Goal: Task Accomplishment & Management: Use online tool/utility

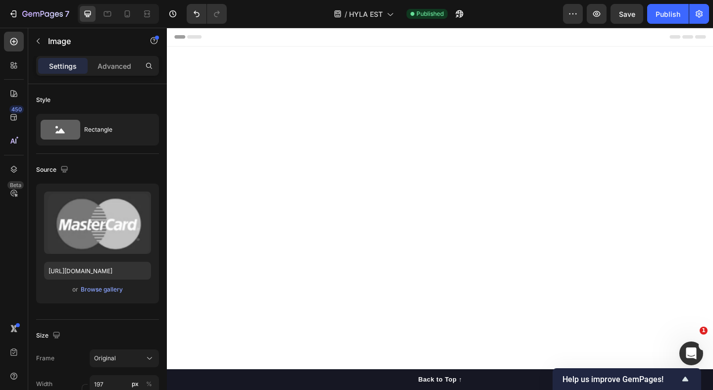
scroll to position [575, 0]
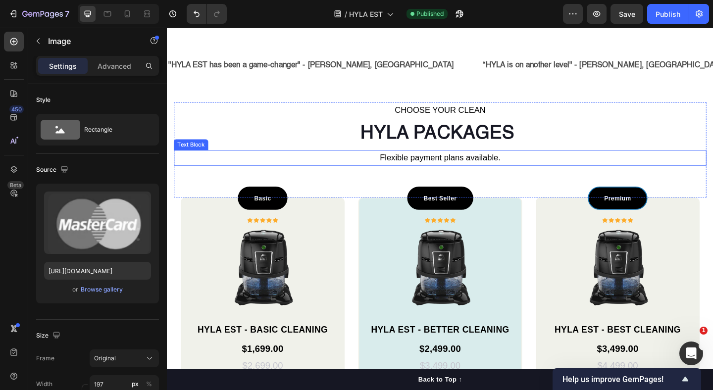
click at [396, 171] on p "Flexible payment plans available." at bounding box center [463, 169] width 577 height 15
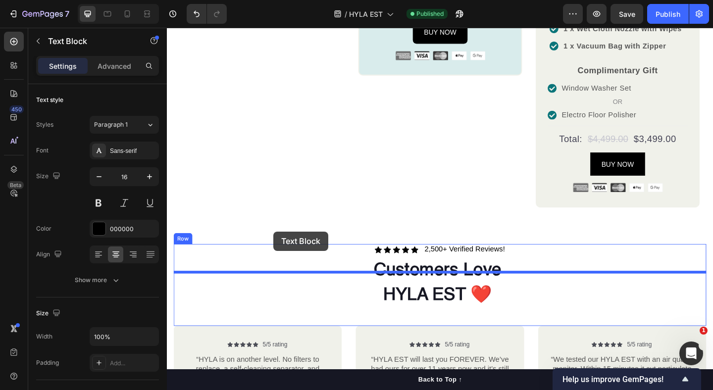
scroll to position [1417, 0]
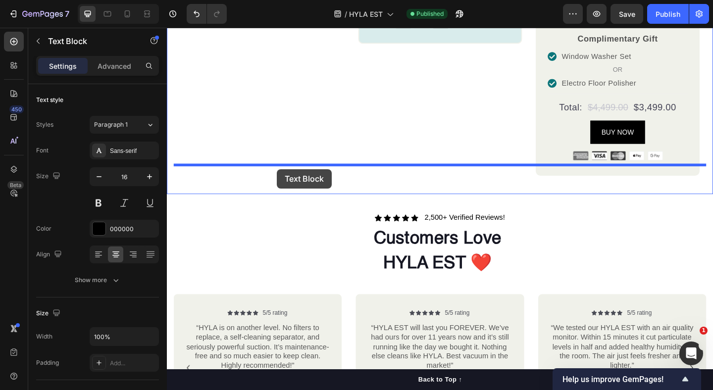
drag, startPoint x: 201, startPoint y: 152, endPoint x: 286, endPoint y: 182, distance: 90.2
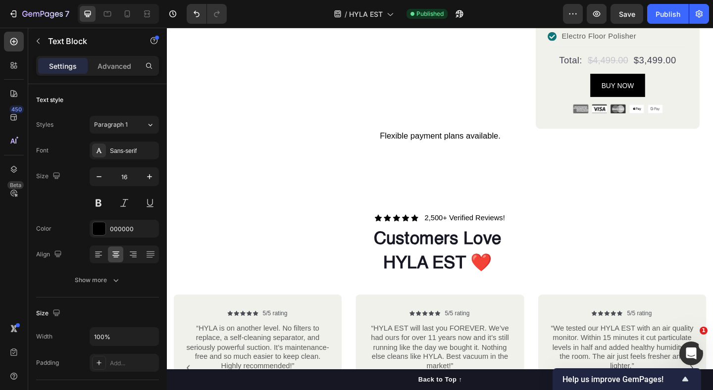
scroll to position [1365, 0]
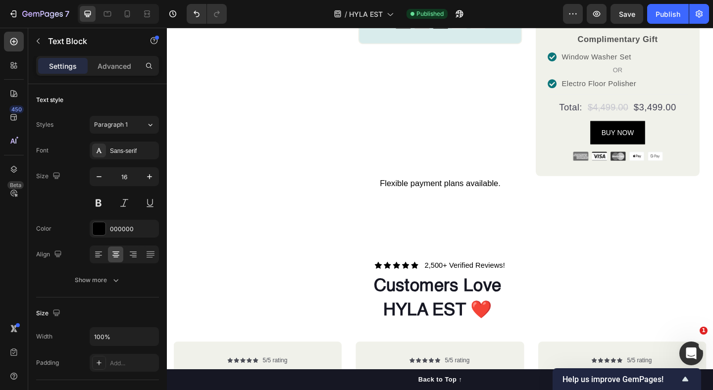
click at [429, 192] on span "Flexible payment plans available." at bounding box center [463, 197] width 131 height 10
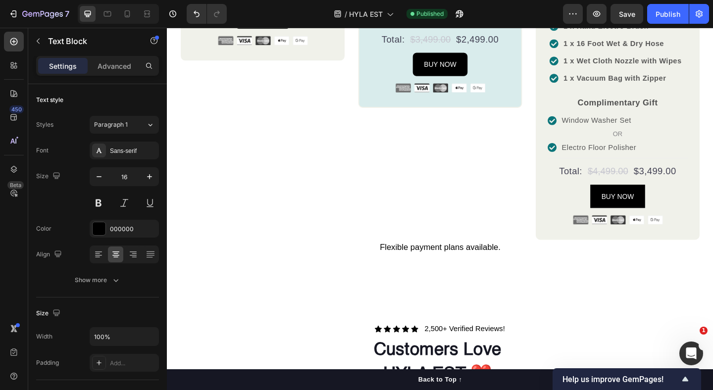
click at [421, 261] on span "Flexible payment plans available." at bounding box center [463, 266] width 131 height 10
click at [459, 261] on span "Flexible payment plans available." at bounding box center [463, 266] width 131 height 10
click at [410, 261] on span "Flexible payment plans available." at bounding box center [463, 266] width 131 height 10
click at [462, 261] on span "Flexible payment plans available." at bounding box center [463, 266] width 131 height 10
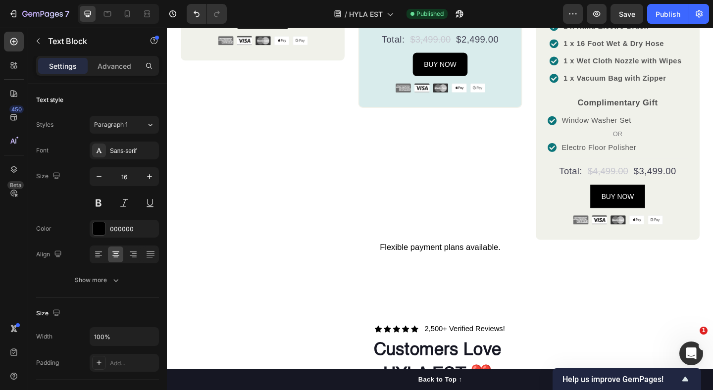
click at [462, 261] on span "Flexible payment plans available." at bounding box center [463, 266] width 131 height 10
click at [605, 224] on div "Image" at bounding box center [657, 233] width 152 height 18
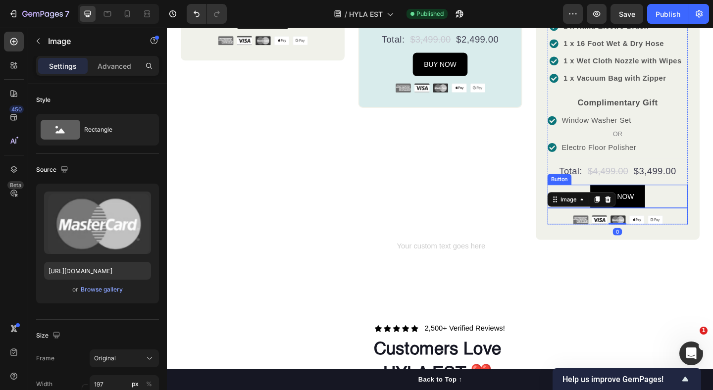
click at [619, 198] on div "BUY NOW Button" at bounding box center [657, 210] width 152 height 25
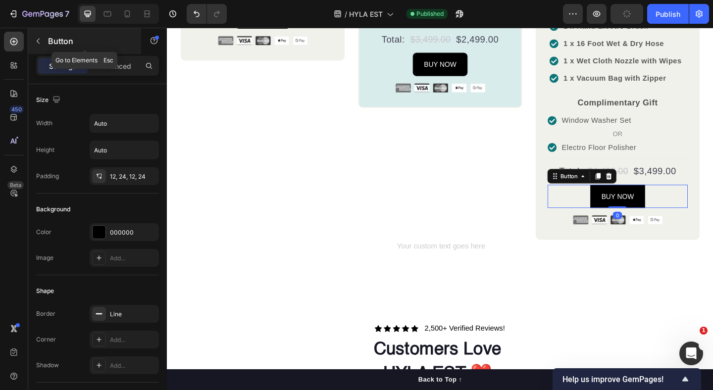
click at [39, 40] on icon "button" at bounding box center [38, 41] width 8 height 8
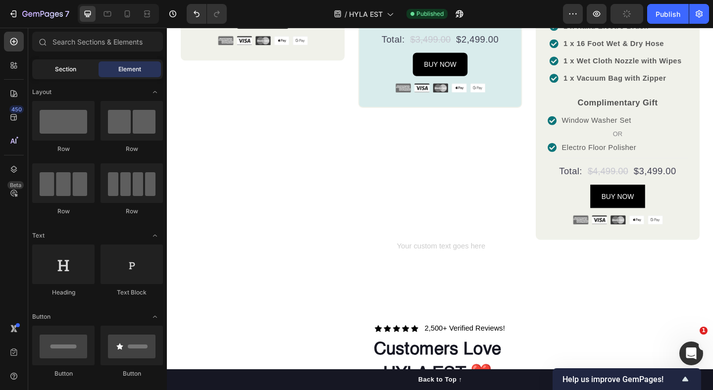
click at [66, 75] on div "Section" at bounding box center [65, 69] width 62 height 16
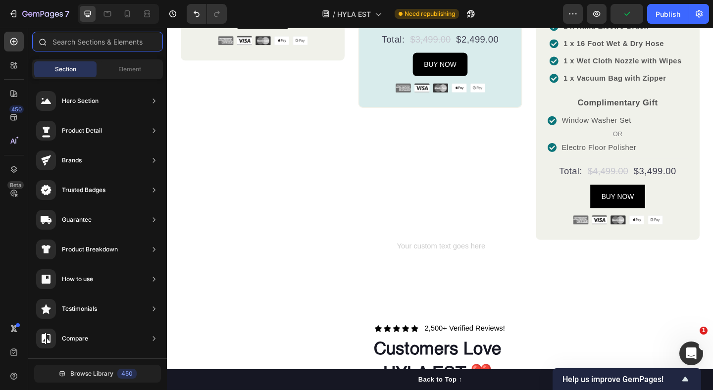
click at [86, 49] on input "text" at bounding box center [97, 42] width 131 height 20
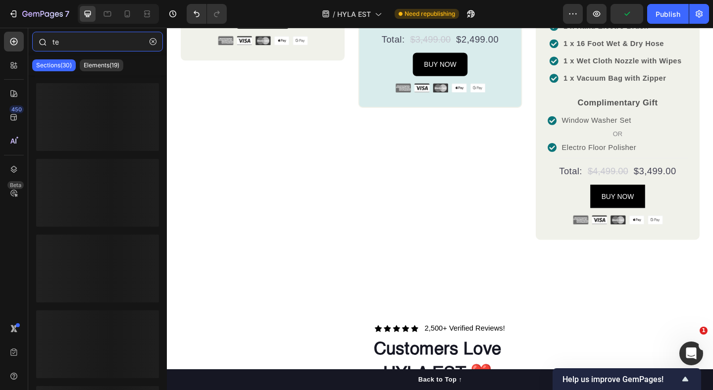
type input "t"
click at [112, 65] on p "Elements(17)" at bounding box center [102, 65] width 36 height 8
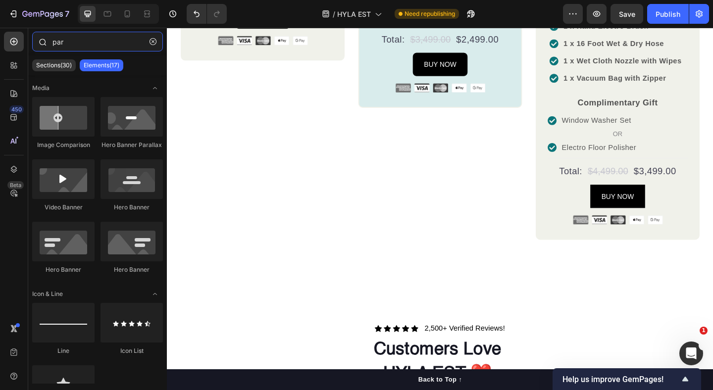
click at [59, 40] on input "par" at bounding box center [97, 42] width 131 height 20
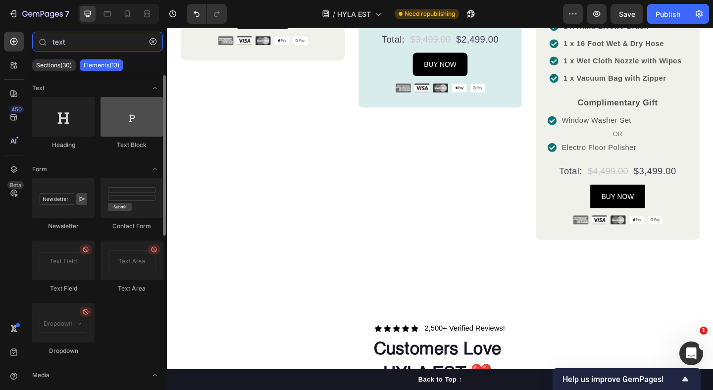
type input "text"
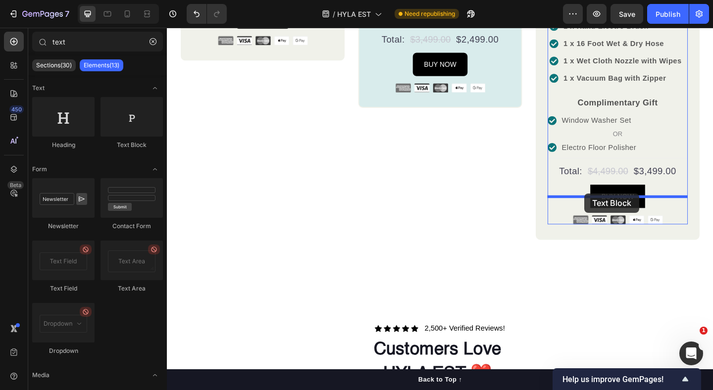
drag, startPoint x: 285, startPoint y: 149, endPoint x: 618, endPoint y: 211, distance: 338.7
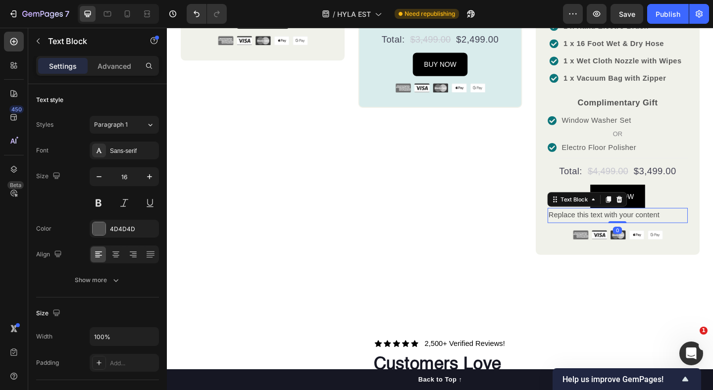
click at [615, 224] on div "Replace this text with your content" at bounding box center [657, 232] width 152 height 16
click at [615, 225] on p "Replace this text with your content" at bounding box center [657, 232] width 150 height 14
click at [635, 227] on span "Flexible payment plans available." at bounding box center [647, 232] width 131 height 10
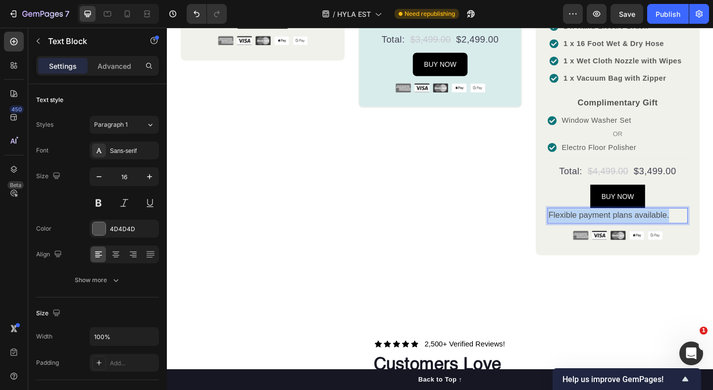
click at [635, 227] on span "Flexible payment plans available." at bounding box center [647, 232] width 131 height 10
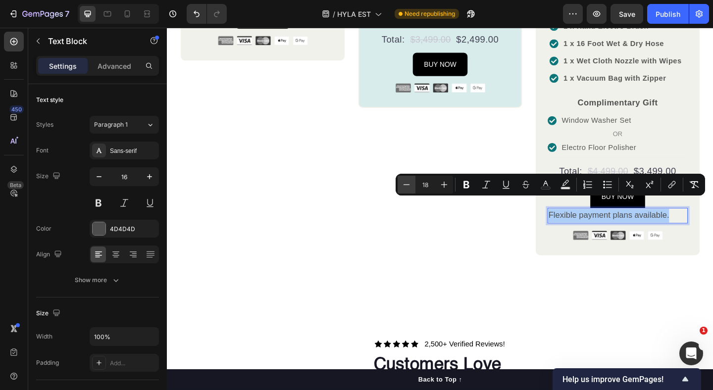
click at [411, 191] on button "Minus" at bounding box center [406, 185] width 18 height 18
type input "14"
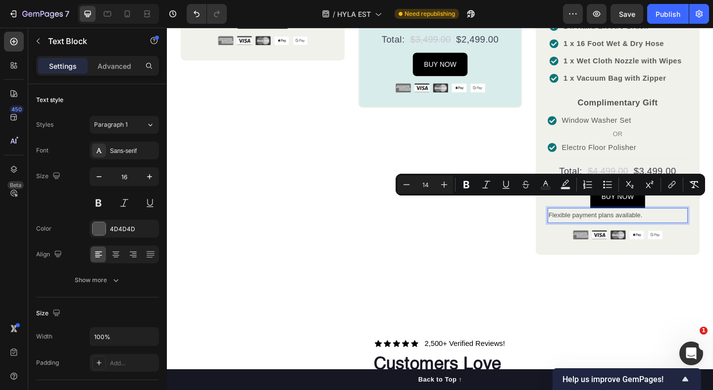
click at [589, 228] on span "Flexible payment plans available." at bounding box center [633, 232] width 102 height 8
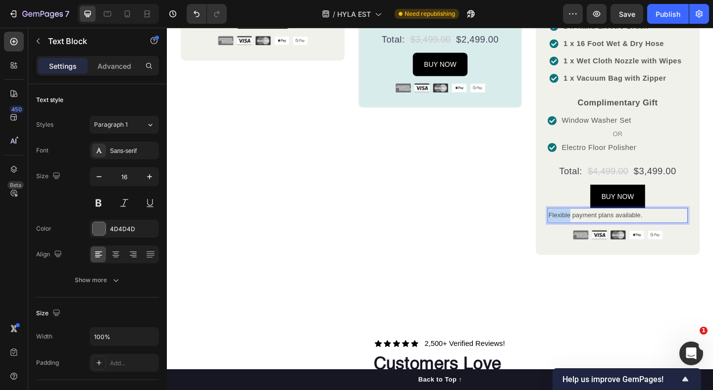
click at [589, 228] on span "Flexible payment plans available." at bounding box center [633, 232] width 102 height 8
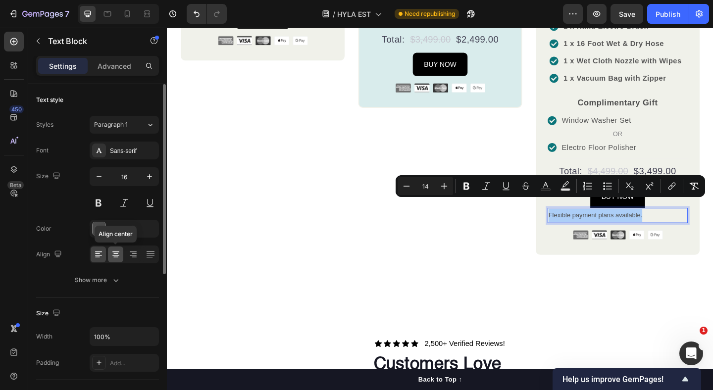
click at [117, 254] on icon at bounding box center [116, 254] width 10 height 10
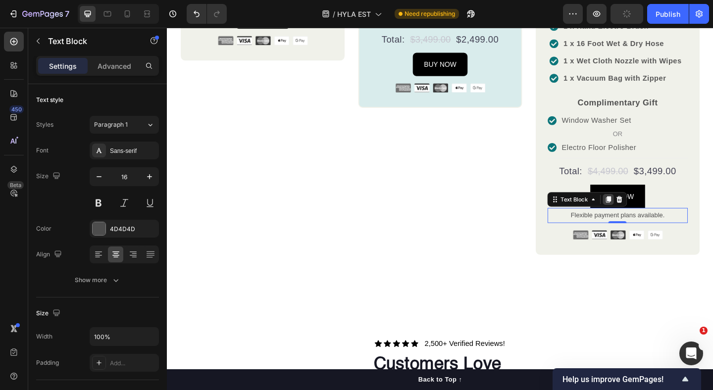
click at [646, 211] on icon at bounding box center [646, 214] width 5 height 7
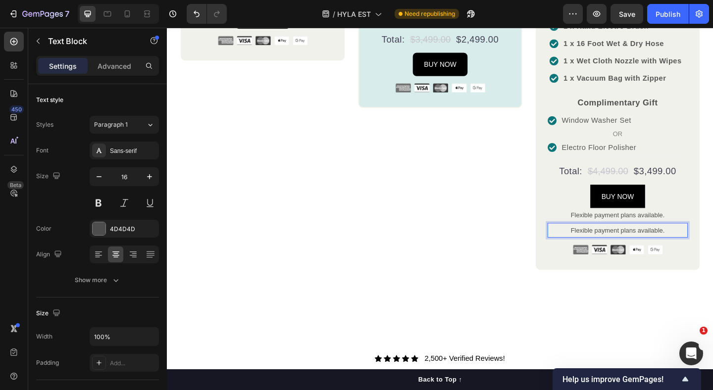
click at [609, 241] on p "Flexible payment plans available." at bounding box center [657, 248] width 150 height 14
click at [638, 228] on span "Flexible payment plans available." at bounding box center [657, 232] width 102 height 8
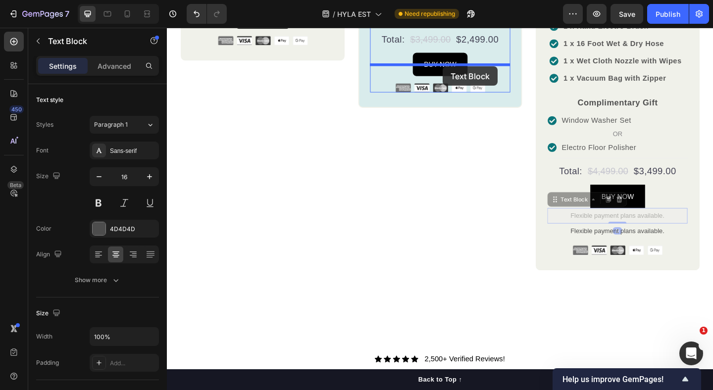
drag, startPoint x: 599, startPoint y: 203, endPoint x: 467, endPoint y: 70, distance: 188.3
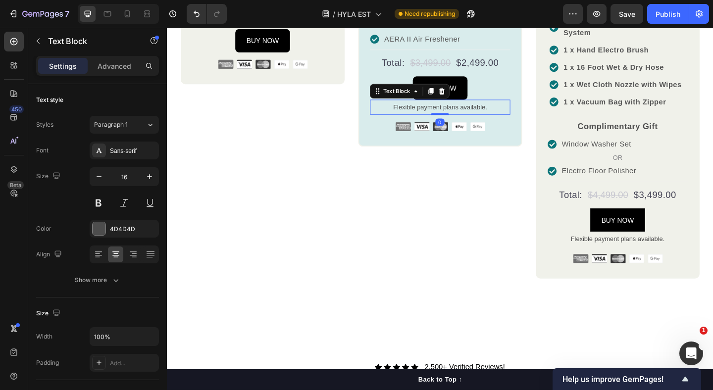
scroll to position [1216, 0]
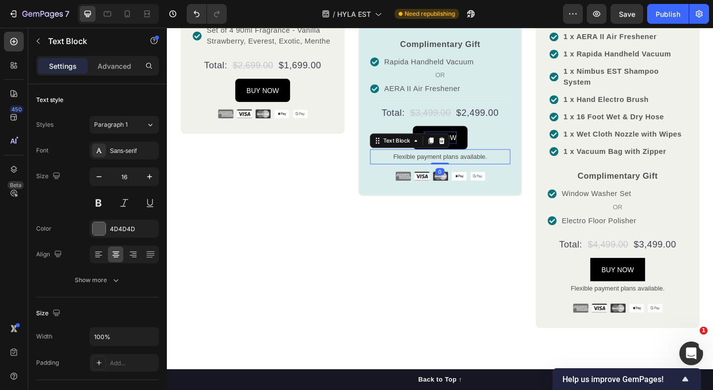
click at [453, 147] on icon at bounding box center [453, 150] width 5 height 7
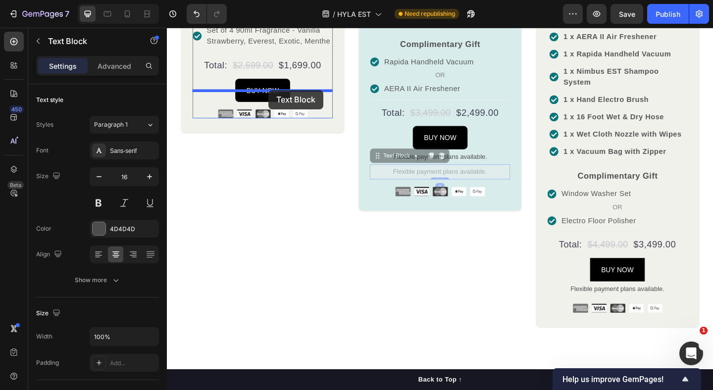
drag, startPoint x: 401, startPoint y: 157, endPoint x: 277, endPoint y: 96, distance: 138.1
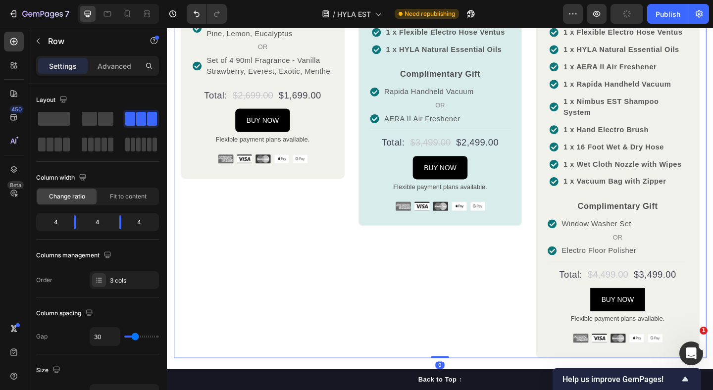
scroll to position [1185, 0]
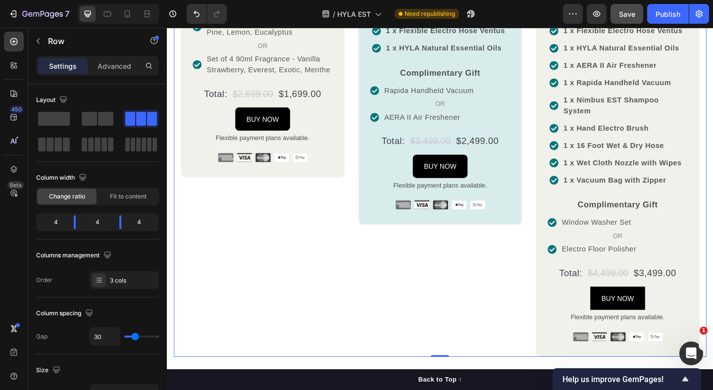
click at [632, 11] on span "Save" at bounding box center [627, 14] width 16 height 8
click at [659, 12] on div "Publish" at bounding box center [667, 14] width 25 height 10
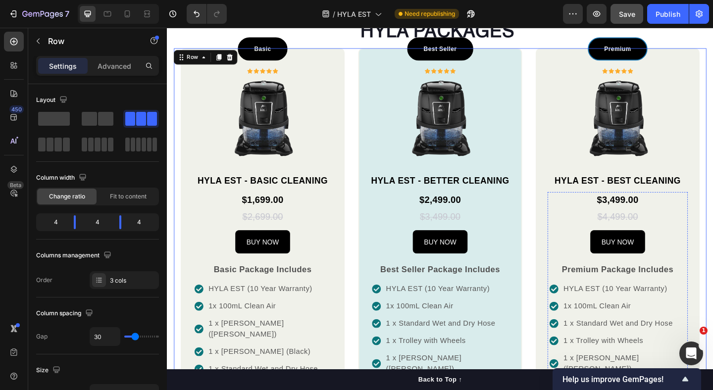
scroll to position [674, 0]
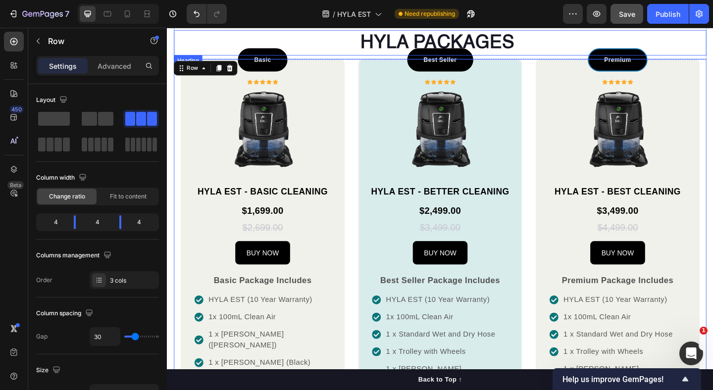
click at [339, 41] on h2 "HYLA packages" at bounding box center [463, 44] width 579 height 28
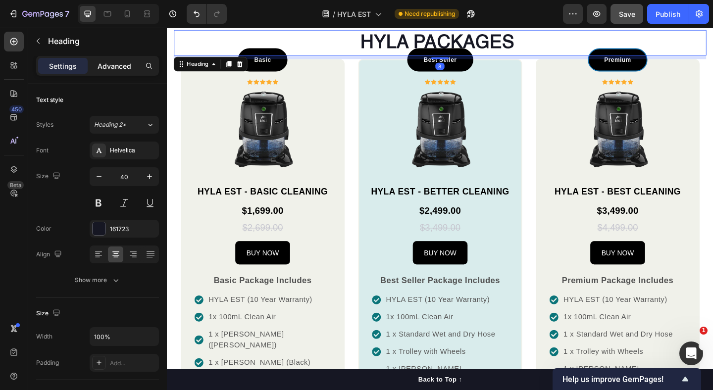
click at [111, 65] on p "Advanced" at bounding box center [115, 66] width 34 height 10
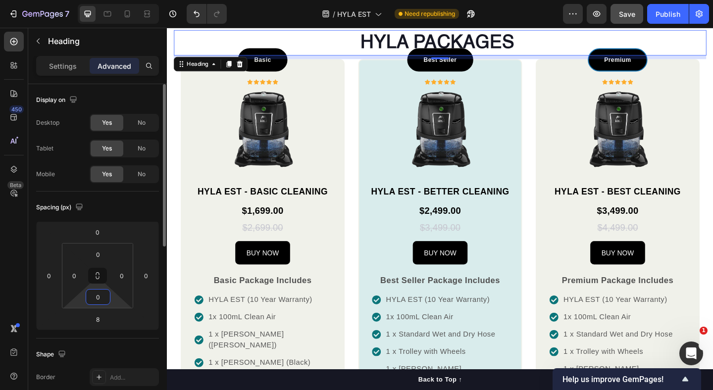
click at [98, 298] on input "0" at bounding box center [98, 297] width 20 height 15
type input "50"
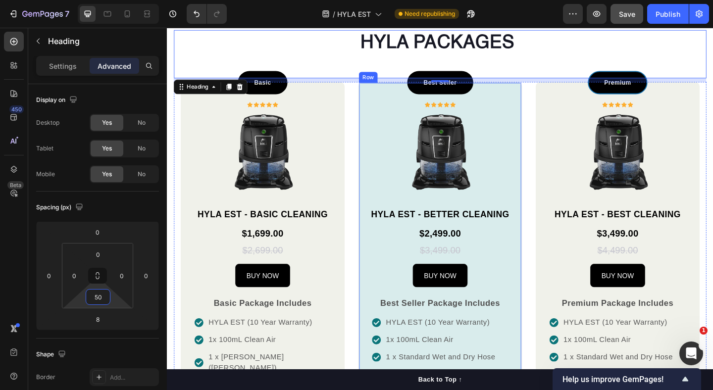
click at [390, 186] on div at bounding box center [464, 164] width 152 height 93
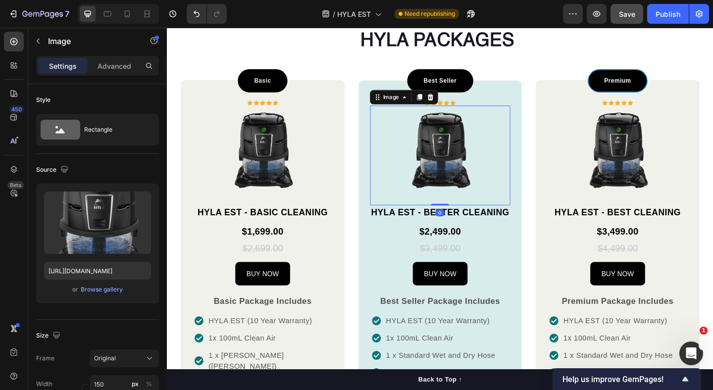
scroll to position [679, 0]
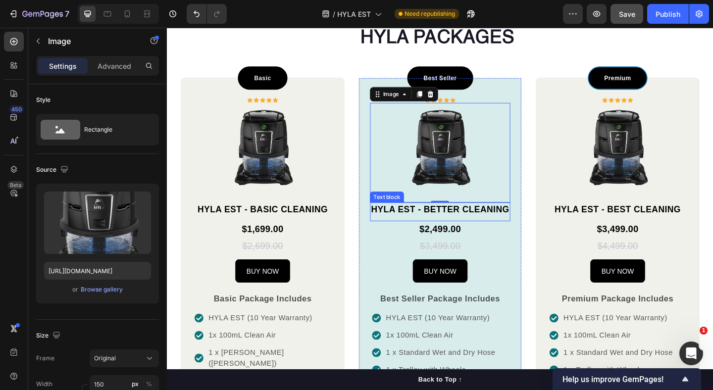
click at [448, 225] on p "HYLA EST - BETTER CLEANING" at bounding box center [464, 226] width 150 height 14
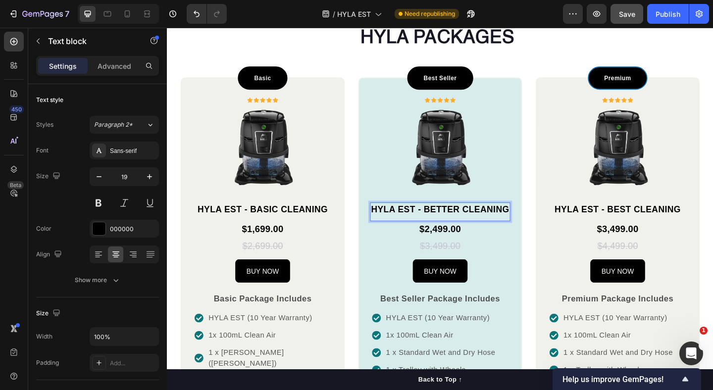
click at [441, 226] on p "HYLA EST - BETTER CLEANING" at bounding box center [464, 226] width 150 height 14
click at [460, 226] on p "HYLA EST - BETTER CLEANING" at bounding box center [464, 226] width 150 height 14
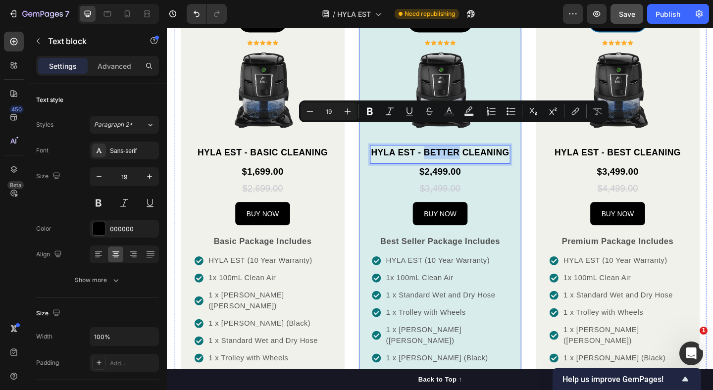
scroll to position [725, 0]
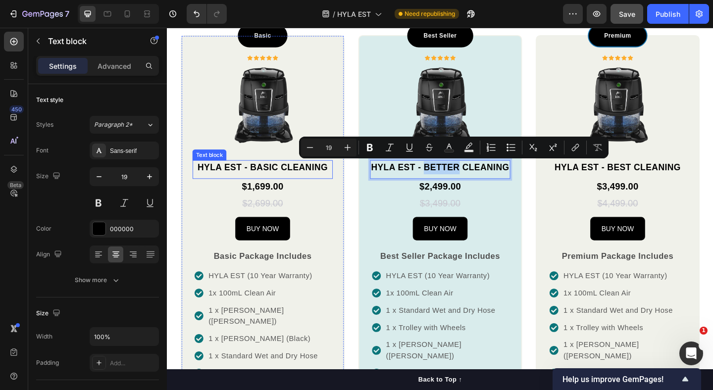
click at [283, 176] on p "HYLA EST - BASIC CLEANING" at bounding box center [271, 180] width 150 height 14
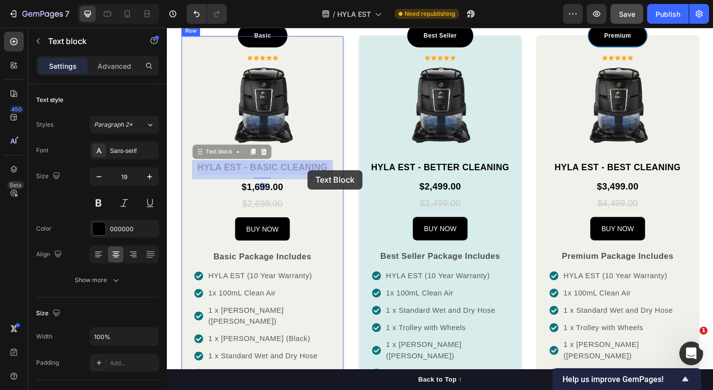
drag, startPoint x: 258, startPoint y: 181, endPoint x: 320, endPoint y: 183, distance: 61.9
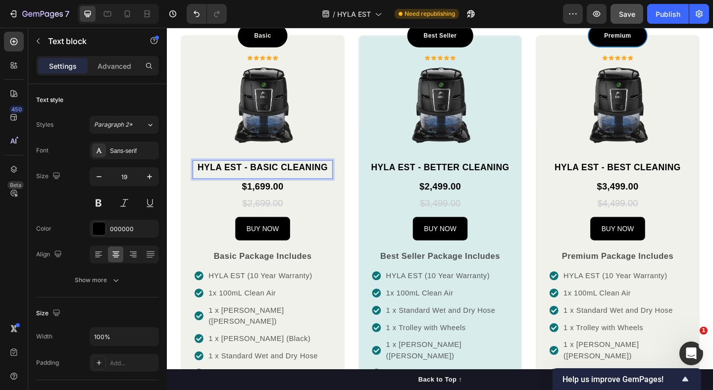
click at [257, 180] on p "HYLA EST - BASIC CLEANING" at bounding box center [271, 180] width 150 height 14
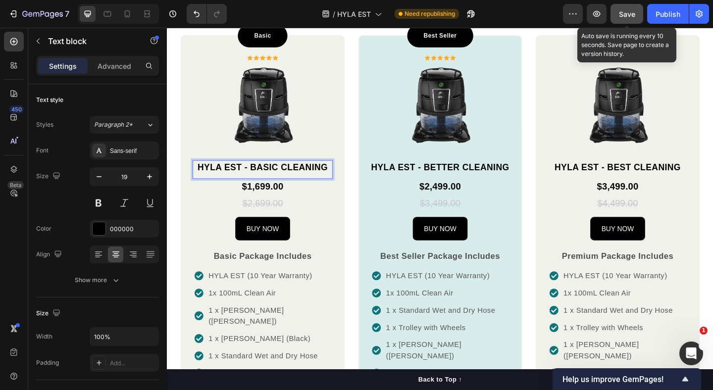
click at [635, 9] on div "Save" at bounding box center [627, 14] width 16 height 10
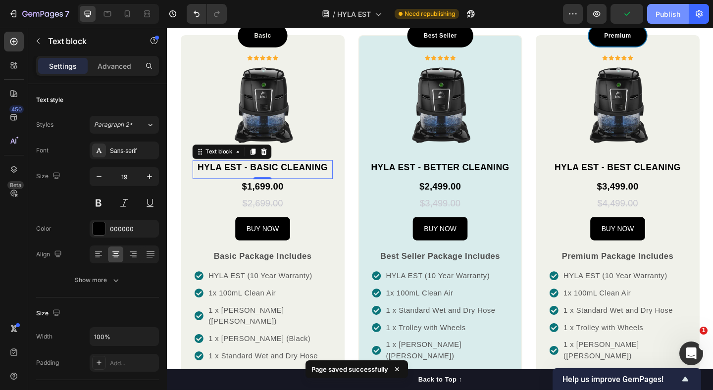
click at [670, 14] on div "Publish" at bounding box center [667, 14] width 25 height 10
click at [283, 180] on p "HYLA EST - BASIC CLEANING" at bounding box center [271, 180] width 150 height 14
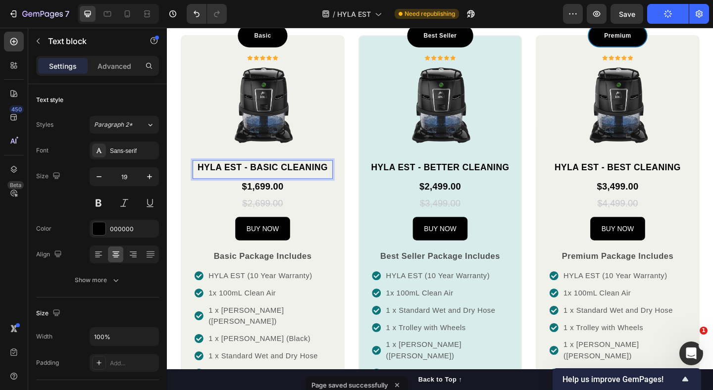
click at [271, 180] on p "HYLA EST - BASIC CLEANING" at bounding box center [271, 180] width 150 height 14
click at [302, 184] on p "HYLA EST - AIR CLEANING" at bounding box center [271, 180] width 150 height 14
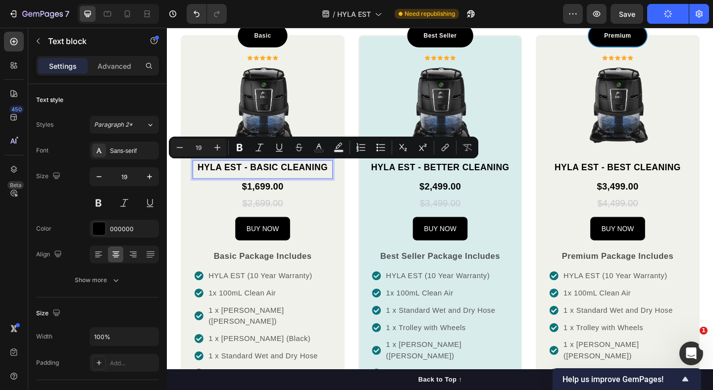
click at [301, 182] on p "HYLA EST - BASIC CLEANING" at bounding box center [271, 180] width 150 height 14
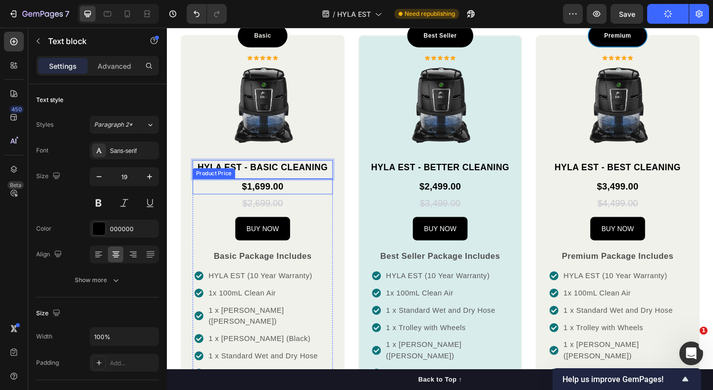
click at [238, 192] on div "$1,699.00" at bounding box center [271, 200] width 152 height 17
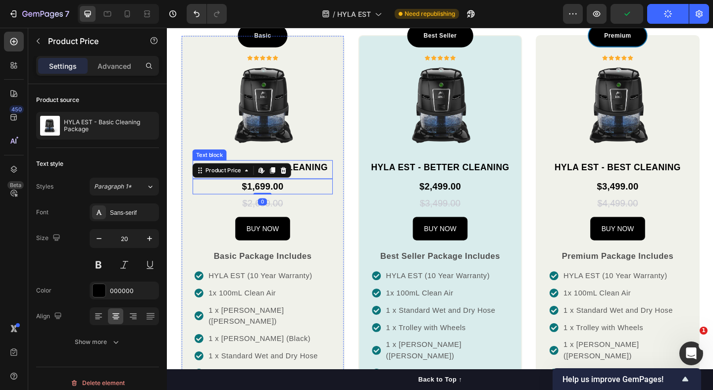
click at [322, 176] on p "HYLA EST - BASIC CLEANING" at bounding box center [271, 180] width 150 height 14
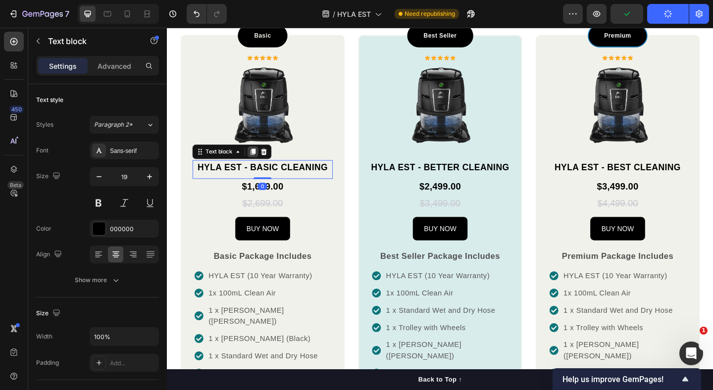
click at [263, 159] on icon at bounding box center [260, 162] width 8 height 8
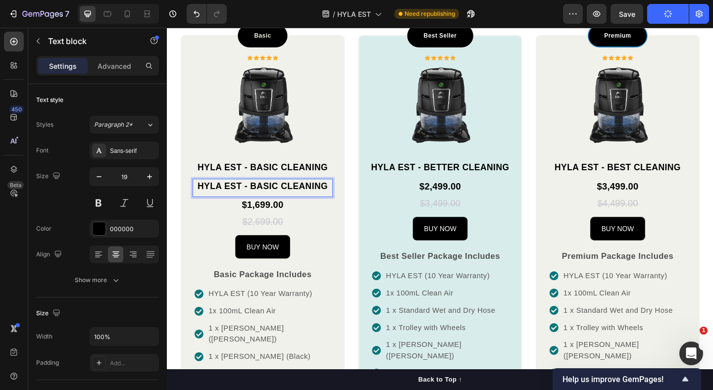
click at [253, 204] on p "HYLA EST - BASIC CLEANING" at bounding box center [271, 200] width 150 height 14
click at [233, 203] on p "AIR CLEANING)" at bounding box center [271, 200] width 150 height 14
click at [323, 202] on p "(AIR CLEANING)" at bounding box center [271, 200] width 150 height 14
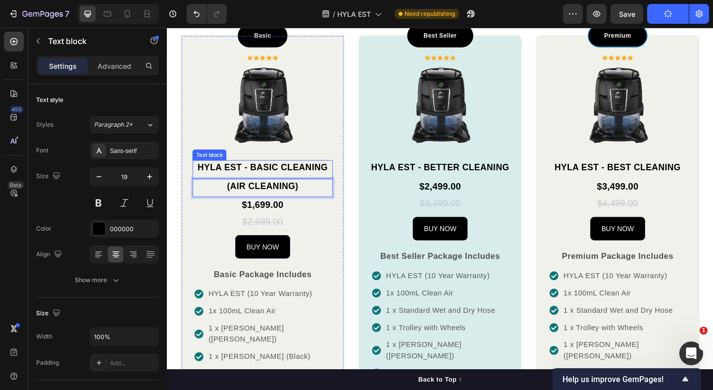
click at [324, 179] on p "HYLA EST - BASIC CLEANING" at bounding box center [271, 180] width 150 height 14
click at [307, 198] on p "(AIR CLEANING)" at bounding box center [271, 200] width 150 height 14
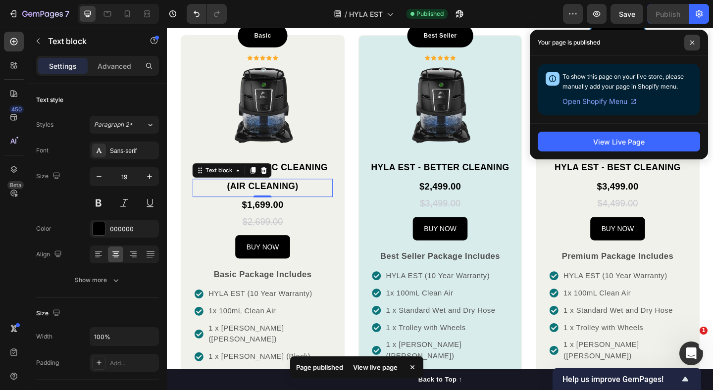
click at [694, 40] on icon at bounding box center [692, 42] width 5 height 5
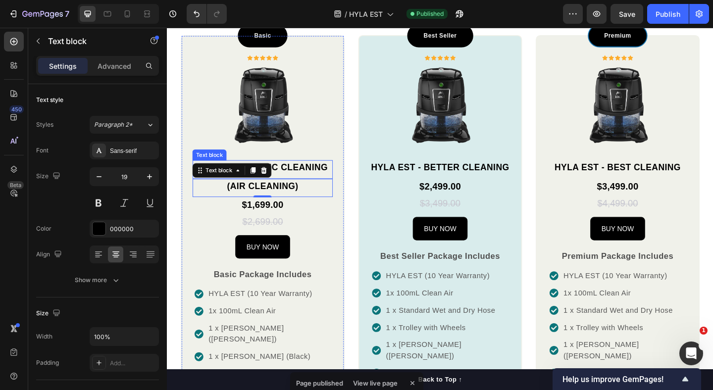
click at [302, 176] on p "HYLA EST - BASIC CLEANING" at bounding box center [271, 180] width 150 height 14
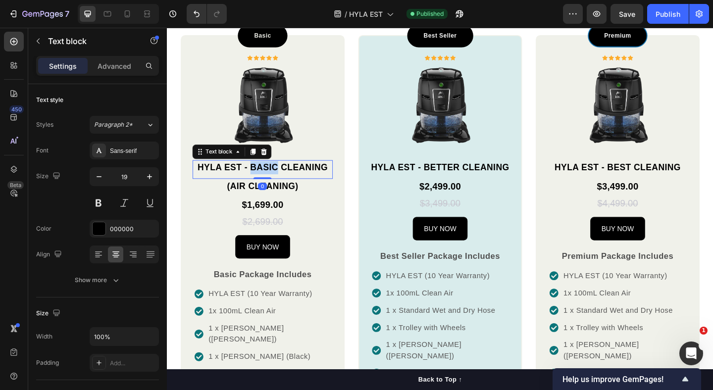
click at [267, 182] on p "HYLA EST - BASIC CLEANING" at bounding box center [271, 180] width 150 height 14
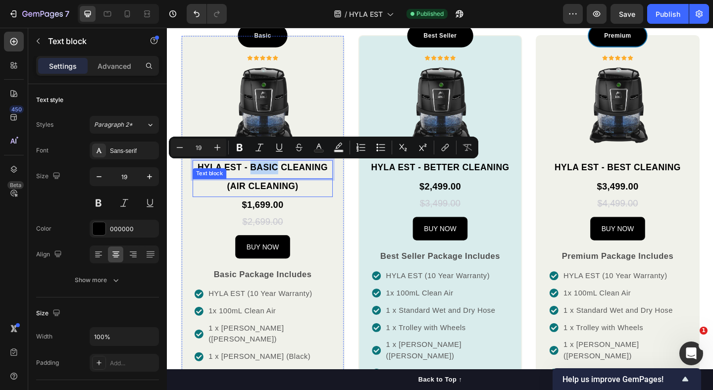
click at [300, 201] on p "(AIR CLEANING)" at bounding box center [271, 200] width 150 height 14
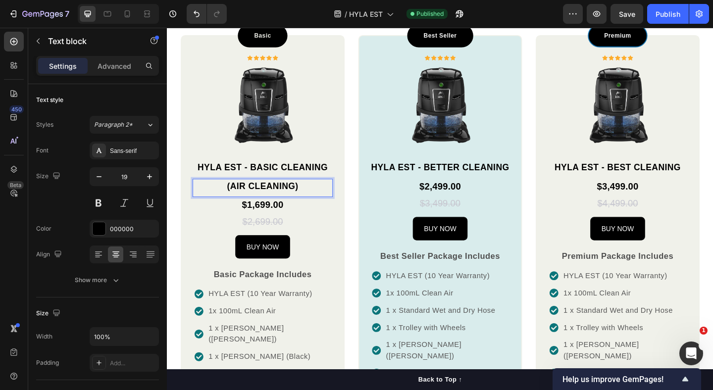
click at [299, 192] on div "(AIR CLEANING)" at bounding box center [271, 200] width 152 height 16
click at [202, 226] on div "$1,699.00" at bounding box center [271, 220] width 152 height 17
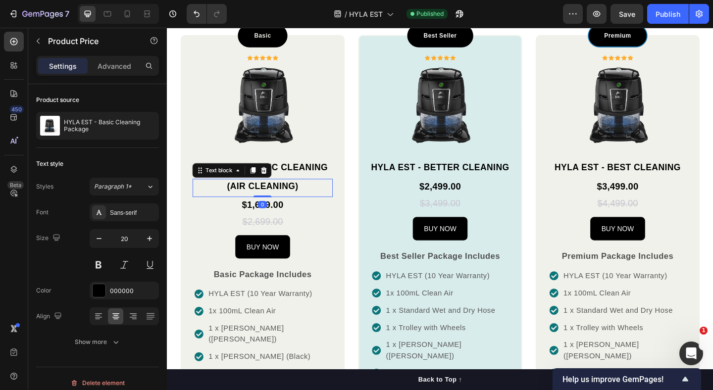
click at [313, 194] on p "(AIR CLEANING)" at bounding box center [271, 200] width 150 height 14
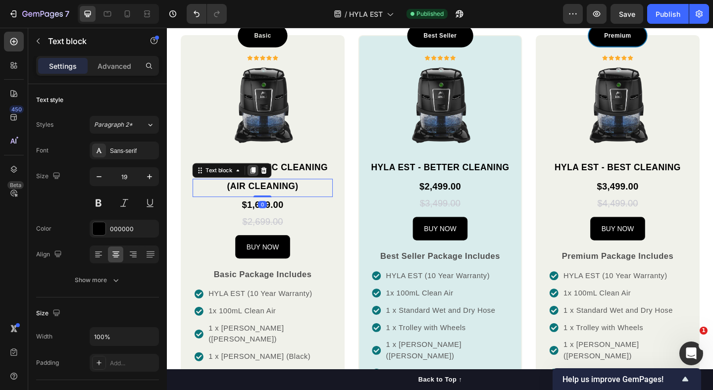
click at [264, 183] on icon at bounding box center [260, 183] width 8 height 8
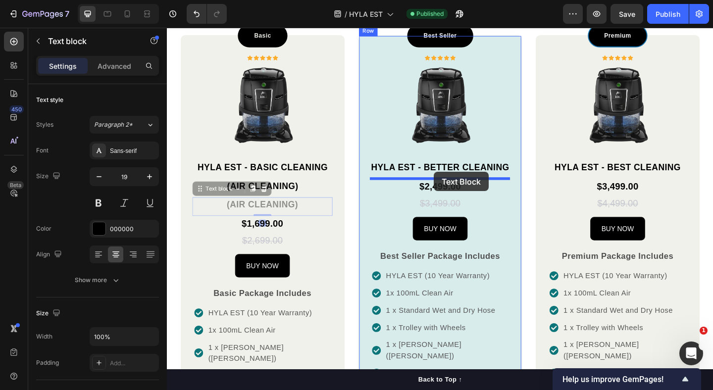
drag, startPoint x: 214, startPoint y: 202, endPoint x: 285, endPoint y: 190, distance: 71.4
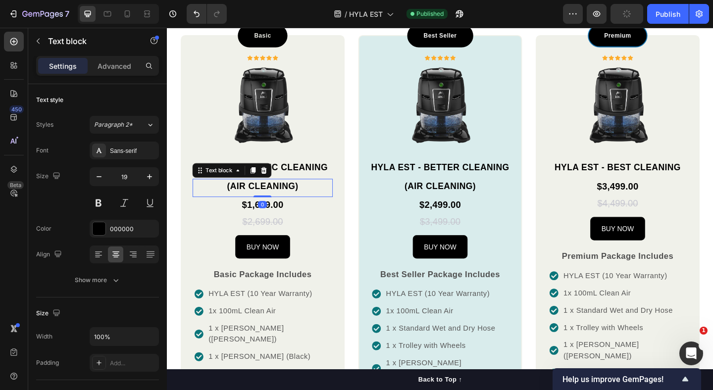
click at [259, 198] on p "(AIR CLEANING)" at bounding box center [271, 200] width 150 height 14
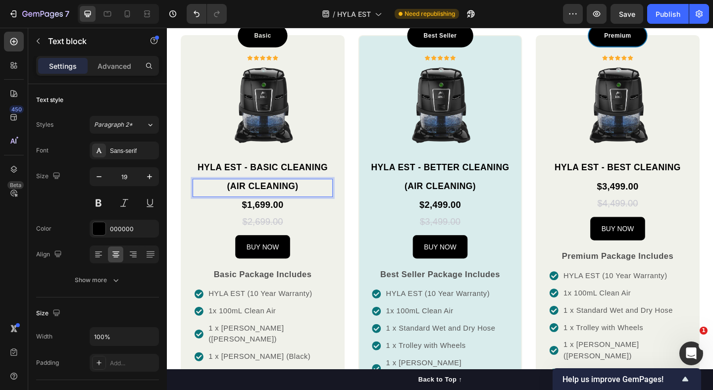
click at [254, 200] on p "(AIR CLEANING)" at bounding box center [271, 200] width 150 height 14
click at [209, 200] on p "(AIR + SURFACE CLEANING)" at bounding box center [271, 200] width 150 height 14
click at [339, 200] on p "AIR + SURFACE CLEANING)" at bounding box center [271, 200] width 150 height 14
click at [331, 200] on p "AIR + SURFACE CLEANING" at bounding box center [271, 200] width 150 height 14
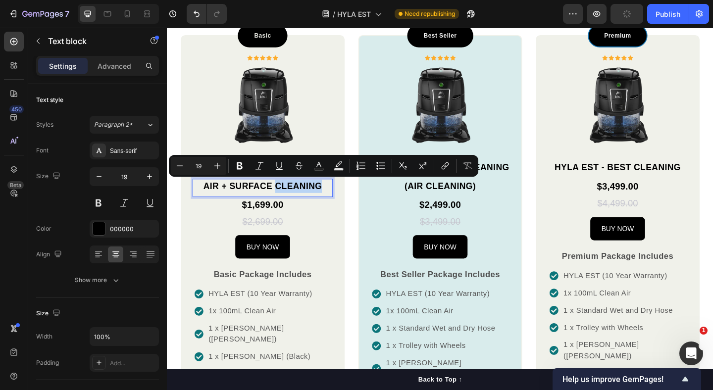
click at [331, 200] on p "AIR + SURFACE CLEANING" at bounding box center [271, 200] width 150 height 14
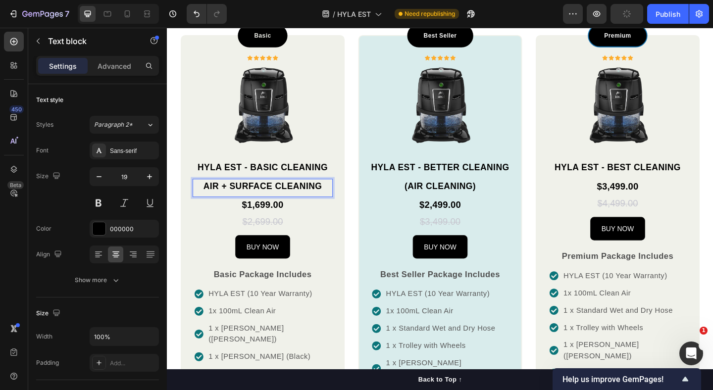
click at [331, 200] on p "AIR + SURFACE CLEANING" at bounding box center [271, 200] width 150 height 14
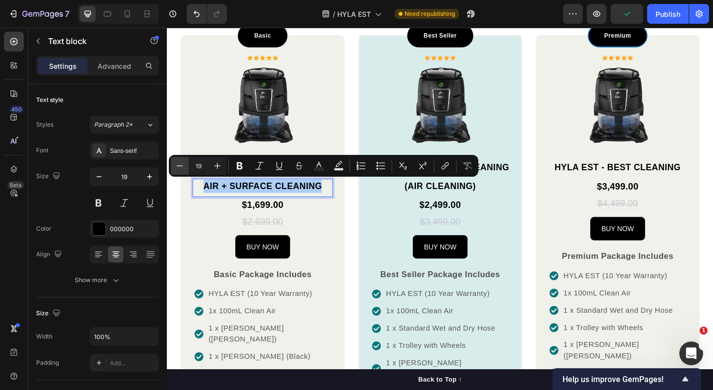
click at [184, 168] on icon "Editor contextual toolbar" at bounding box center [180, 166] width 10 height 10
type input "16"
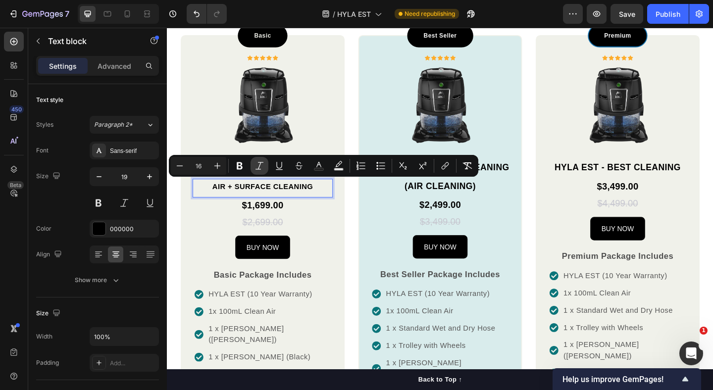
click at [262, 170] on icon "Editor contextual toolbar" at bounding box center [259, 166] width 10 height 10
click at [256, 207] on div "AIR + SURFACE CLEANING" at bounding box center [271, 200] width 152 height 17
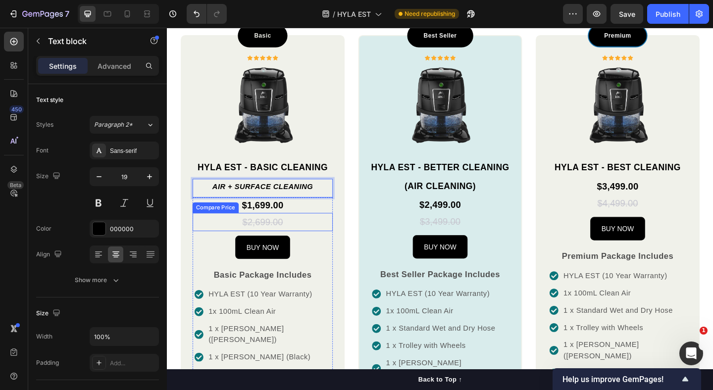
click at [212, 245] on div "$2,699.00" at bounding box center [271, 239] width 152 height 20
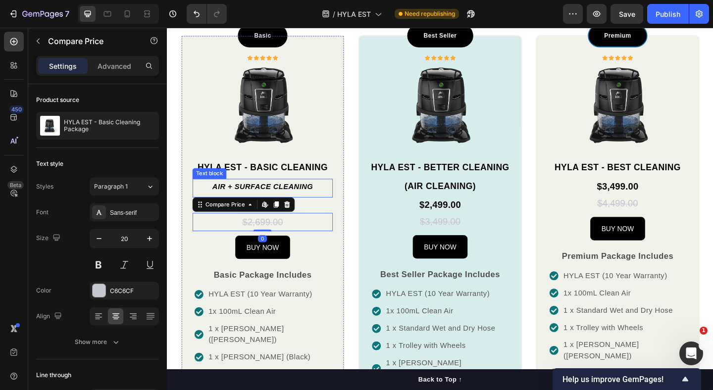
click at [259, 200] on icon "AIR + SURFACE CLEANING" at bounding box center [270, 200] width 109 height 8
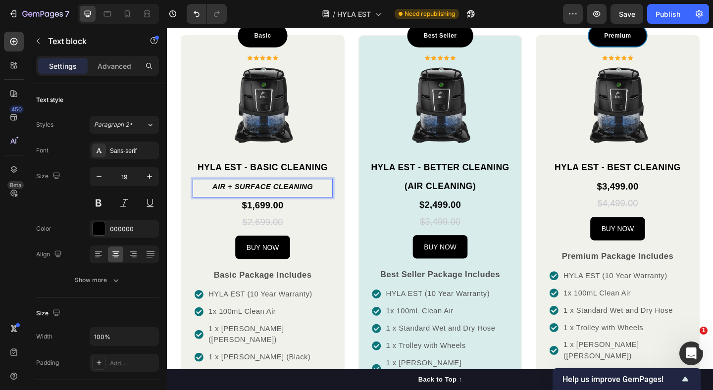
click at [259, 200] on icon "AIR + SURFACE CLEANING" at bounding box center [270, 200] width 109 height 8
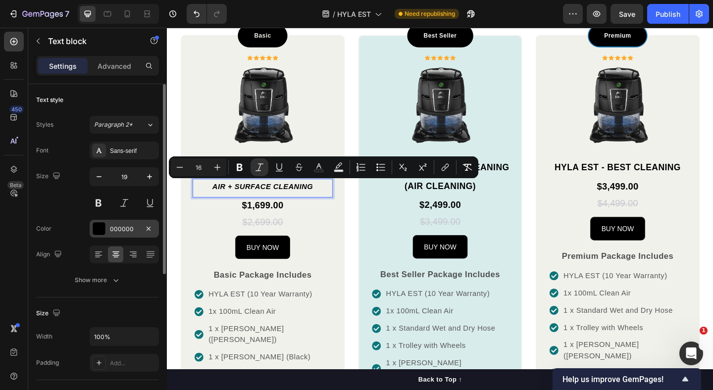
click at [107, 236] on div "000000" at bounding box center [124, 229] width 69 height 18
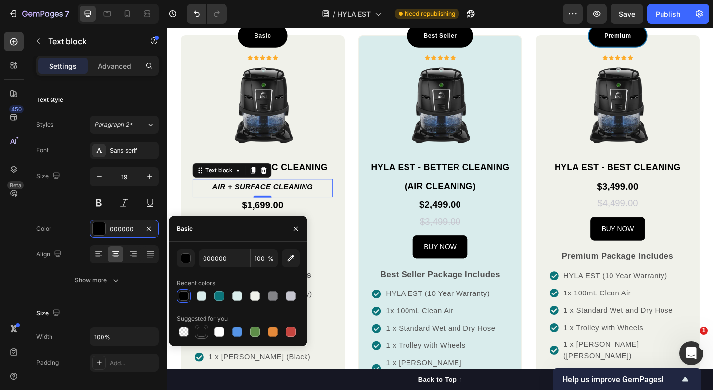
click at [202, 331] on div at bounding box center [202, 332] width 10 height 10
click at [270, 296] on div at bounding box center [273, 296] width 10 height 10
click at [188, 259] on div "button" at bounding box center [186, 259] width 10 height 10
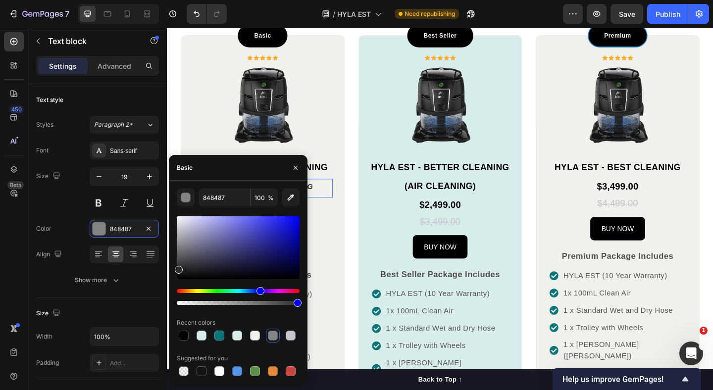
drag, startPoint x: 190, startPoint y: 258, endPoint x: 177, endPoint y: 268, distance: 15.9
click at [177, 268] on div at bounding box center [238, 247] width 123 height 63
type input "2D2D2D"
click at [296, 168] on icon "button" at bounding box center [296, 167] width 4 height 4
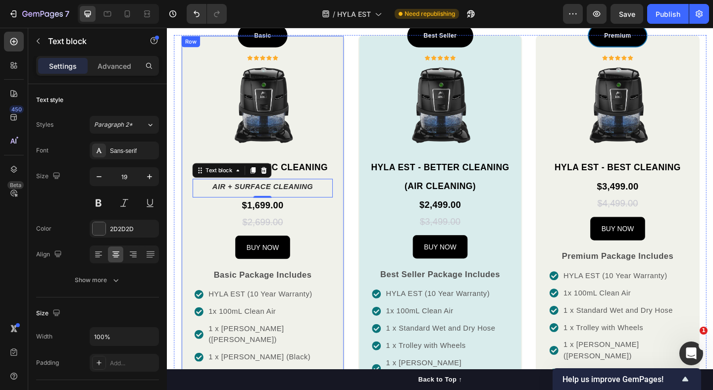
click at [353, 228] on div "Basic Text block Row Icon Icon Icon Icon Icon Icon List Hoz Row Image HYLA EST …" at bounding box center [271, 366] width 178 height 660
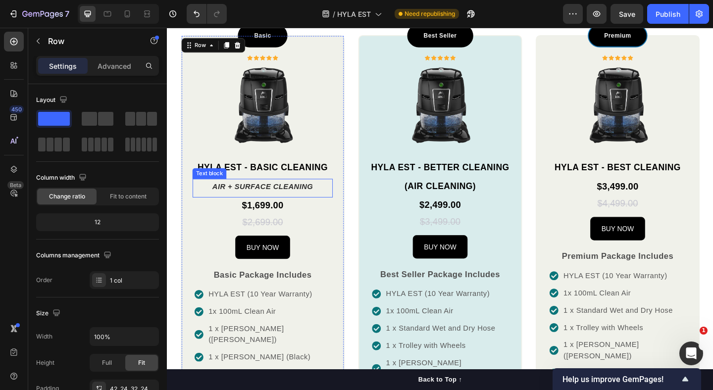
click at [318, 200] on icon "AIR + SURFACE CLEANING" at bounding box center [270, 200] width 109 height 8
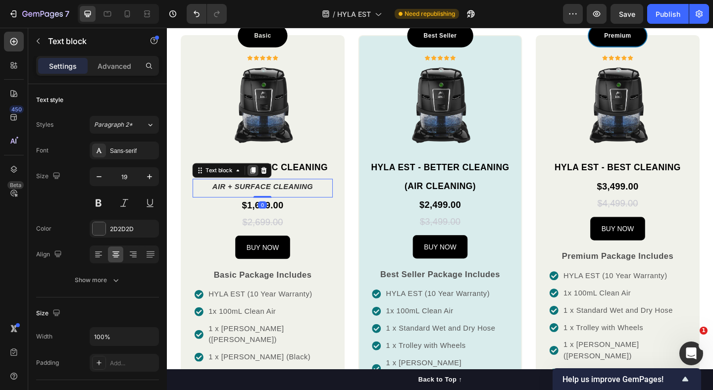
click at [258, 180] on icon at bounding box center [260, 182] width 5 height 7
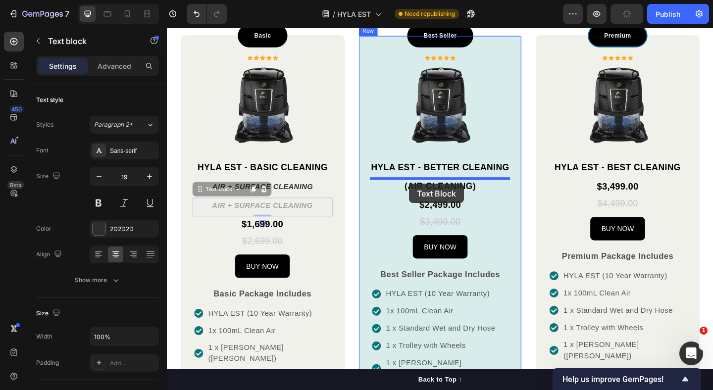
drag, startPoint x: 221, startPoint y: 203, endPoint x: 430, endPoint y: 197, distance: 209.5
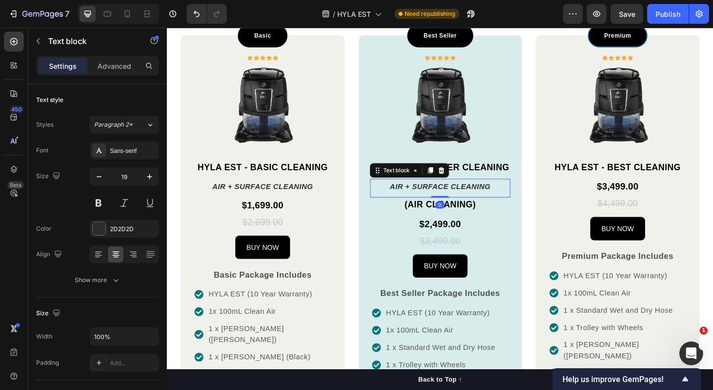
click at [430, 197] on icon "AIR + SURFACE CLEANING" at bounding box center [463, 200] width 109 height 8
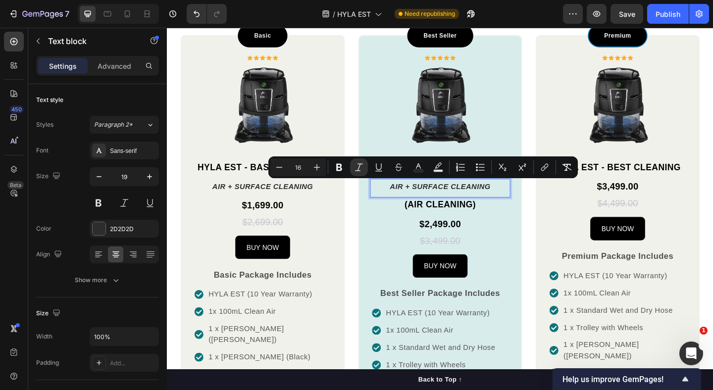
click at [454, 196] on icon "AIR + SURFACE CLEANING" at bounding box center [463, 200] width 109 height 8
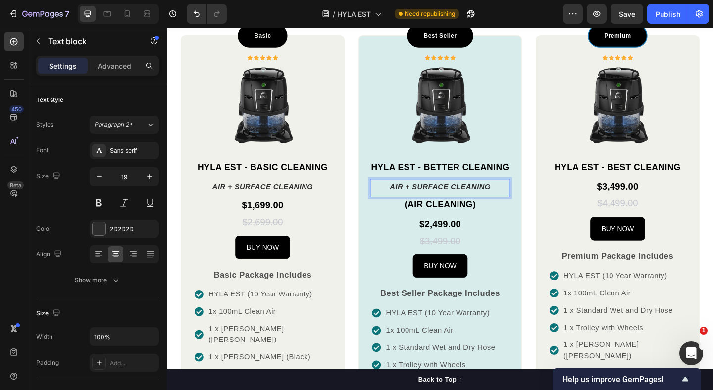
click at [434, 198] on icon "AIR + SURFACE CLEANING" at bounding box center [463, 200] width 109 height 8
click at [449, 216] on p "(AIR CLEANING)" at bounding box center [464, 220] width 150 height 14
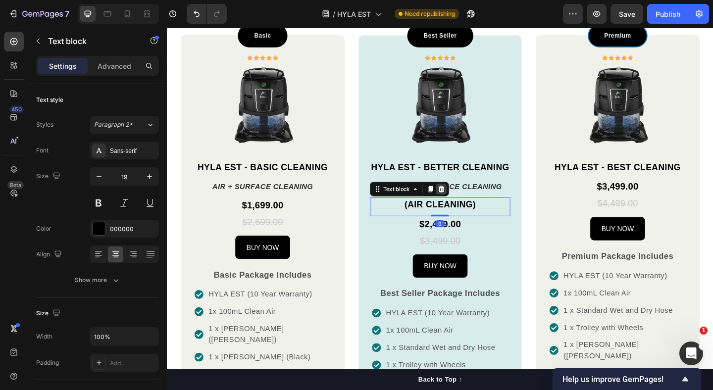
click at [468, 203] on icon at bounding box center [465, 203] width 8 height 8
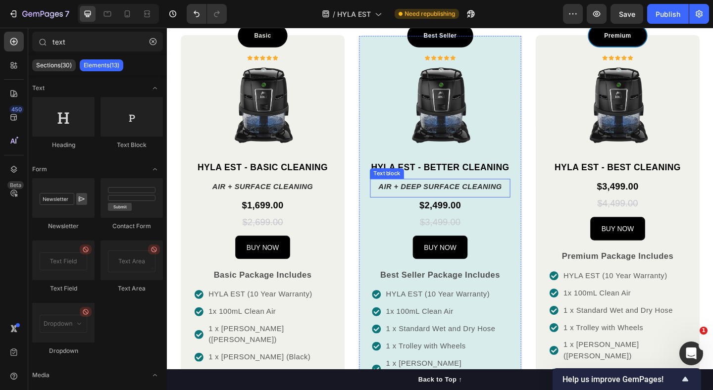
click at [518, 198] on icon "AIR + DEEP SURFACE CLEANING" at bounding box center [463, 200] width 134 height 8
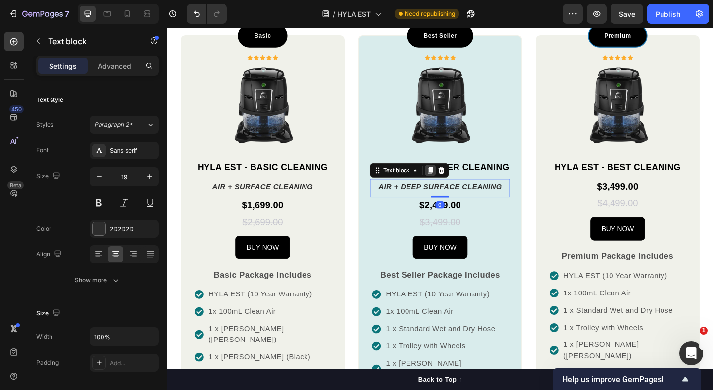
click at [452, 186] on icon at bounding box center [453, 183] width 8 height 8
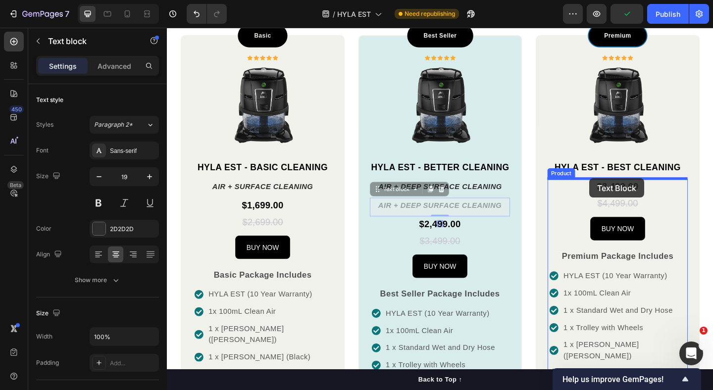
drag, startPoint x: 411, startPoint y: 207, endPoint x: 626, endPoint y: 192, distance: 215.9
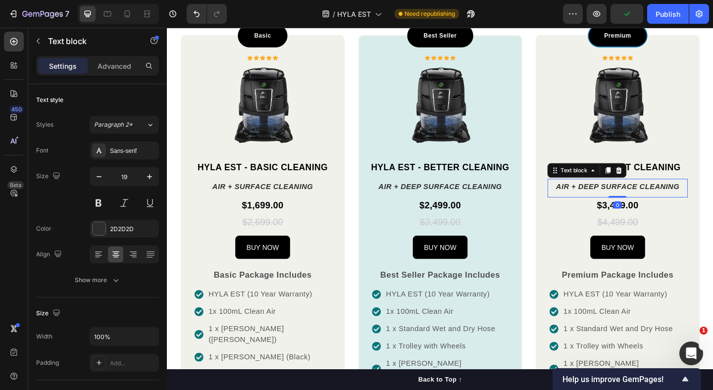
click at [622, 202] on icon "AIR + DEEP SURFACE CLEANING" at bounding box center [657, 200] width 134 height 8
click at [712, 201] on p "AIR + DEEP SURFACE CLEANING" at bounding box center [657, 200] width 150 height 15
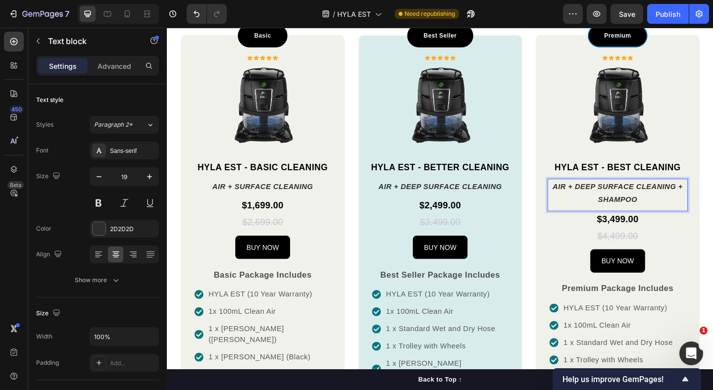
click at [712, 244] on div "$4,499.00" at bounding box center [657, 254] width 152 height 20
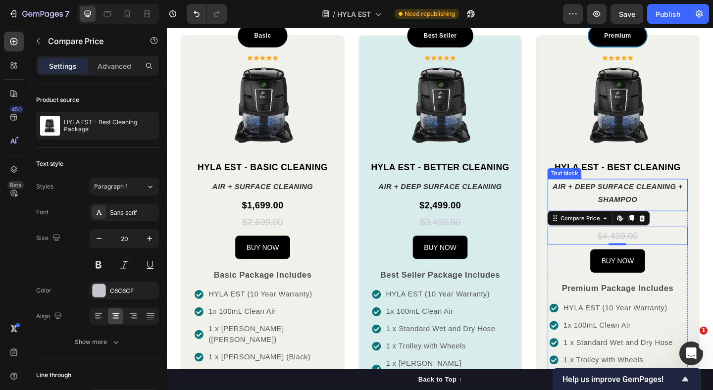
click at [676, 214] on icon "AIR + DEEP SURFACE CLEANING + SHAMPOO" at bounding box center [657, 207] width 142 height 23
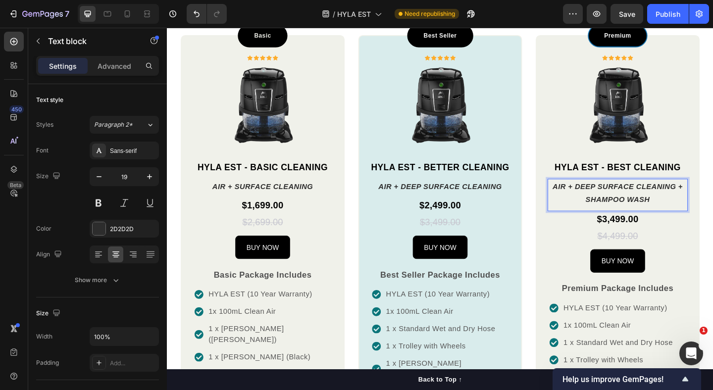
click at [648, 203] on icon "AIR + DEEP SURFACE CLEANING + SHAMPOO WASH" at bounding box center [657, 207] width 142 height 23
click at [680, 212] on icon "AIR + DEEP SURFACE CLEANING + SHAMPOO WASH" at bounding box center [657, 207] width 142 height 23
drag, startPoint x: 677, startPoint y: 199, endPoint x: 720, endPoint y: 199, distance: 42.6
click at [712, 199] on icon "AIR + DEEP SURFACE CLEANING + SHAMPOO" at bounding box center [657, 207] width 142 height 23
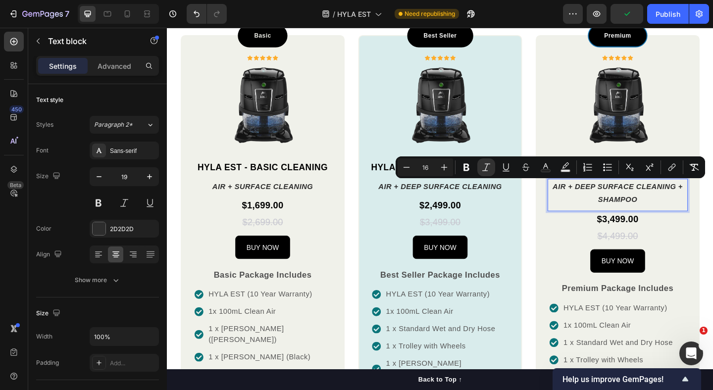
click at [693, 212] on p "AIR + DEEP SURFACE CLEANING + SHAMPOO" at bounding box center [657, 207] width 150 height 29
drag, startPoint x: 677, startPoint y: 200, endPoint x: 719, endPoint y: 200, distance: 42.1
click at [712, 200] on icon "AIR + DEEP SURFACE CLEANING + SHAMPOO" at bounding box center [657, 207] width 142 height 23
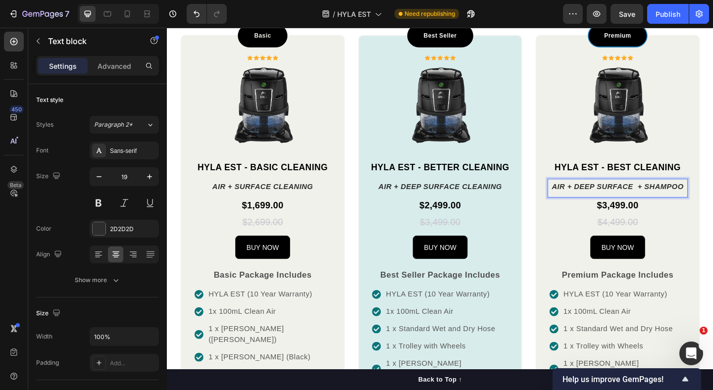
click at [680, 200] on icon "AIR + DEEP SURFACE + SHAMPOO" at bounding box center [657, 200] width 144 height 8
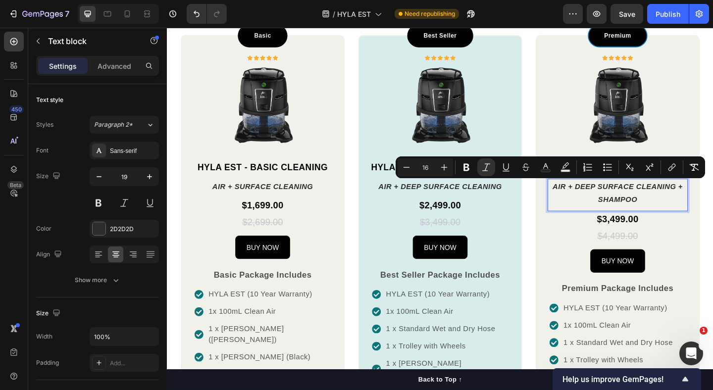
click at [685, 209] on p "AIR + DEEP SURFACE CLEANING + SHAMPOO" at bounding box center [657, 207] width 150 height 29
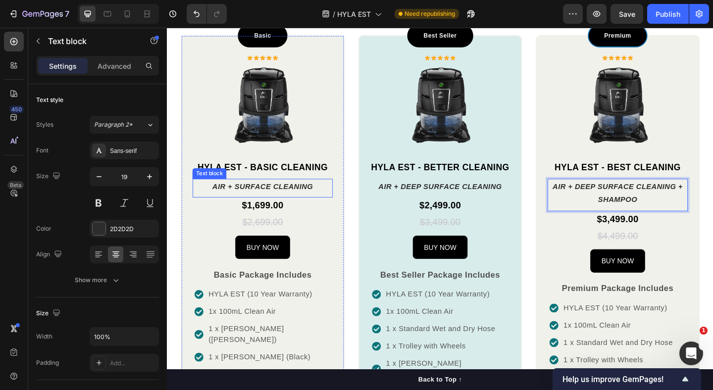
click at [280, 197] on icon "AIR + SURFACE CLEANING" at bounding box center [270, 200] width 109 height 8
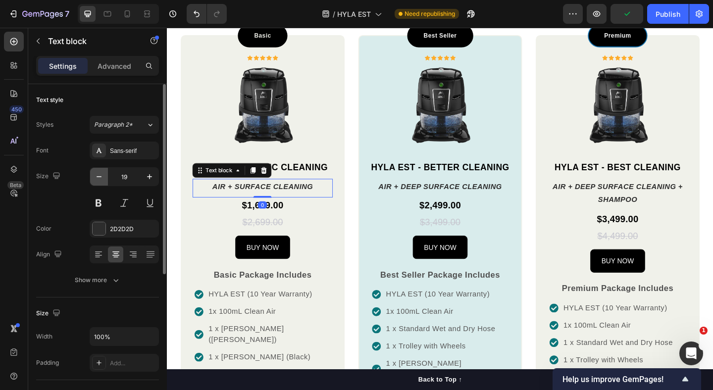
click at [99, 179] on icon "button" at bounding box center [99, 177] width 10 height 10
type input "18"
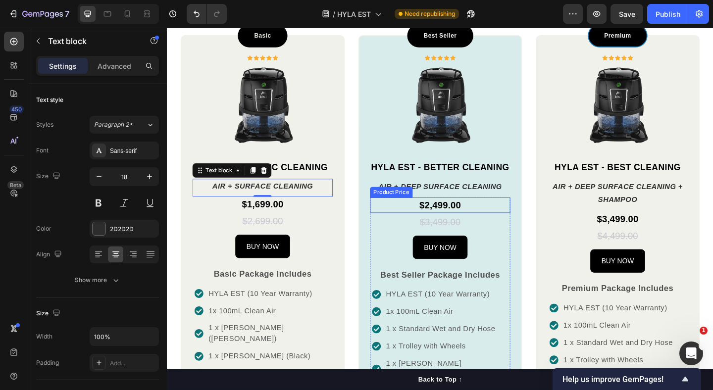
click at [416, 207] on div "Product Price" at bounding box center [411, 206] width 43 height 9
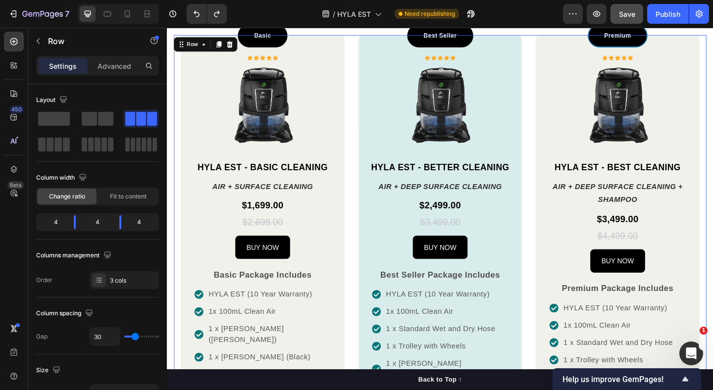
click at [664, 3] on div "7 / HYLA EST Need republishing Preview Save Publish" at bounding box center [356, 14] width 713 height 28
click at [664, 7] on button "Publish" at bounding box center [668, 14] width 42 height 20
click at [433, 183] on p "HYLA EST - BETTER CLEANING" at bounding box center [464, 180] width 150 height 14
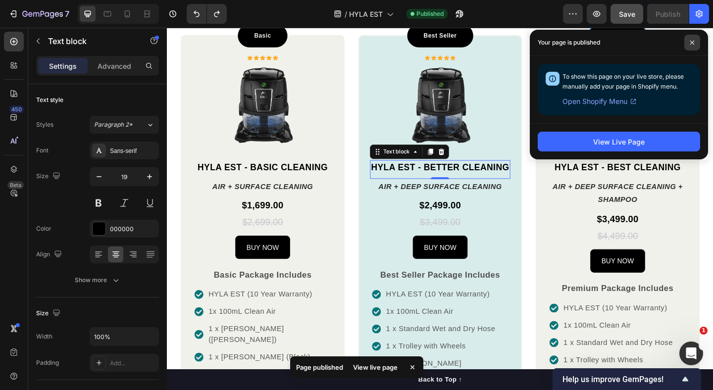
click at [690, 47] on span at bounding box center [692, 43] width 16 height 16
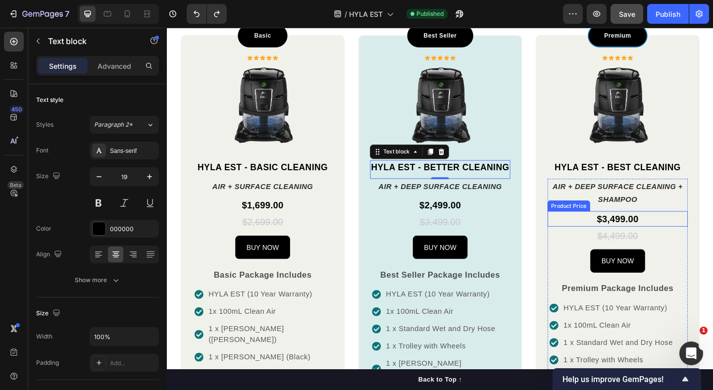
scroll to position [686, 0]
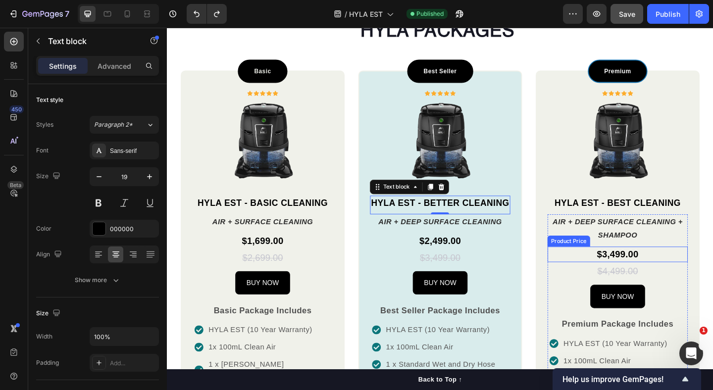
click at [632, 242] on icon "AIR + DEEP SURFACE CLEANING + SHAMPOO" at bounding box center [657, 246] width 142 height 23
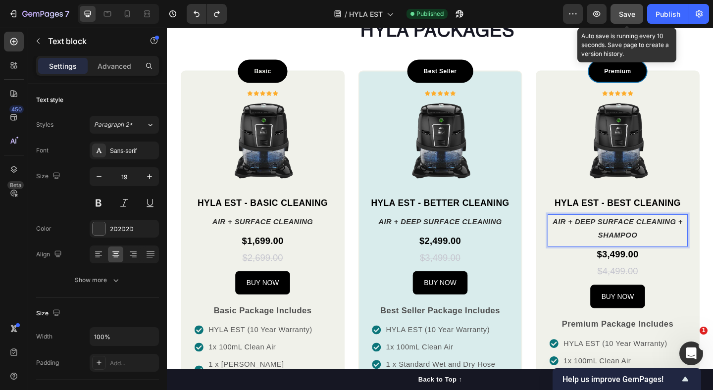
click at [626, 9] on div "Save" at bounding box center [627, 14] width 16 height 10
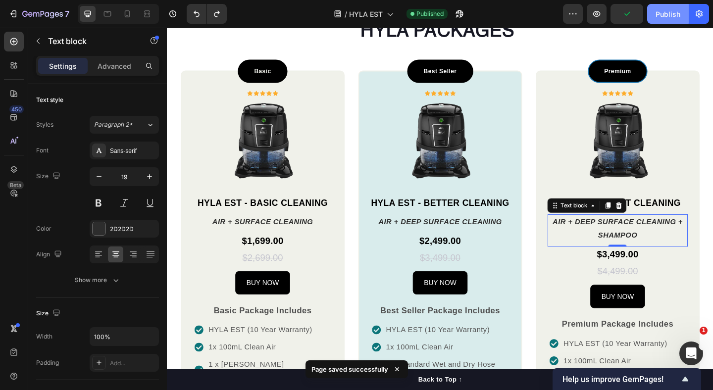
click at [672, 22] on button "Publish" at bounding box center [668, 14] width 42 height 20
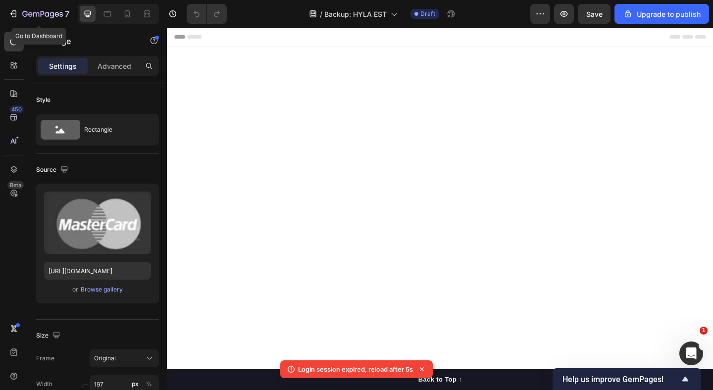
scroll to position [841, 0]
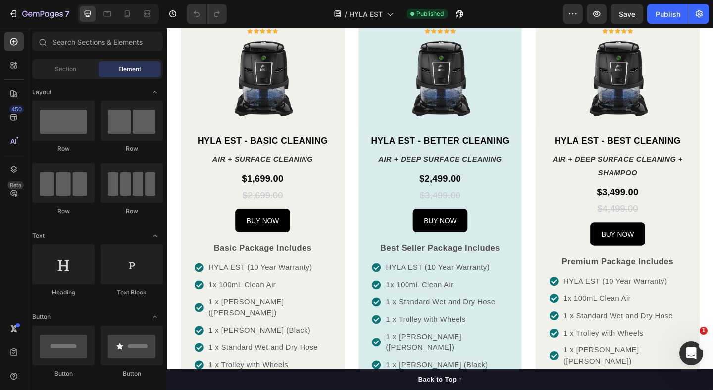
scroll to position [641, 0]
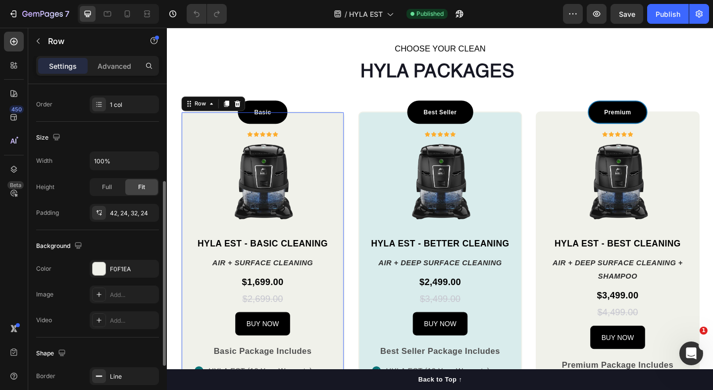
scroll to position [230, 0]
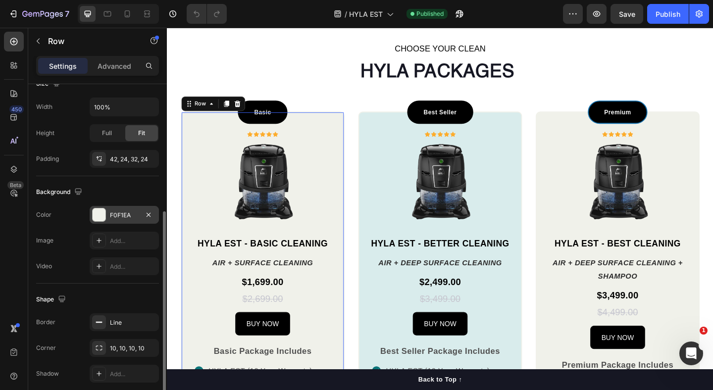
click at [118, 210] on div "F0F1EA" at bounding box center [124, 215] width 69 height 18
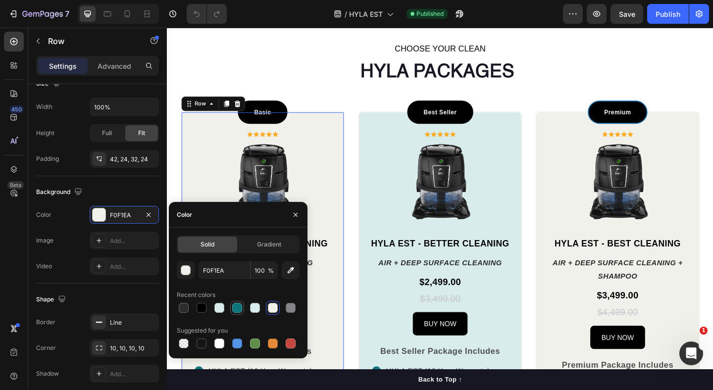
click at [238, 308] on div at bounding box center [237, 308] width 10 height 10
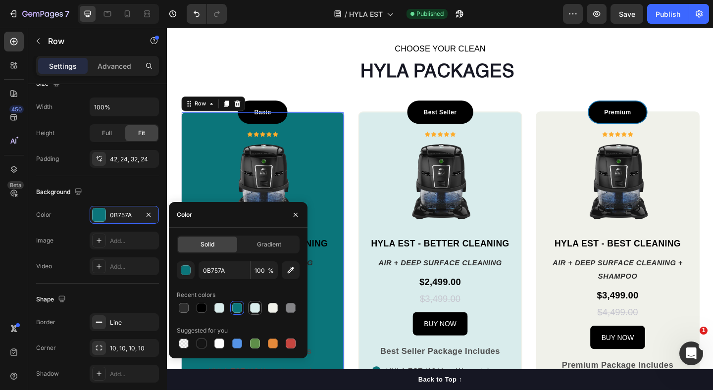
click at [256, 307] on div at bounding box center [255, 308] width 10 height 10
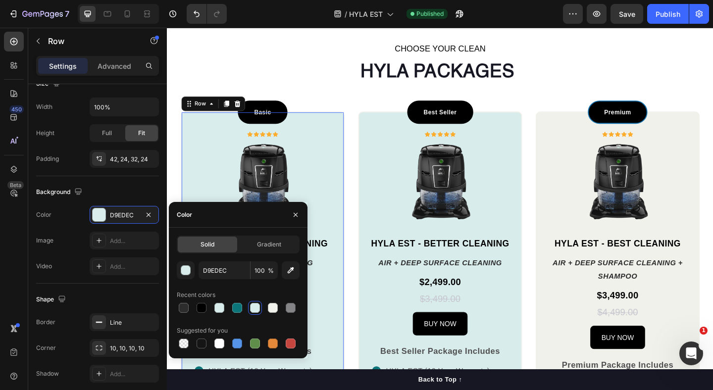
drag, startPoint x: 286, startPoint y: 306, endPoint x: 287, endPoint y: 333, distance: 26.2
click at [287, 306] on div at bounding box center [291, 308] width 10 height 10
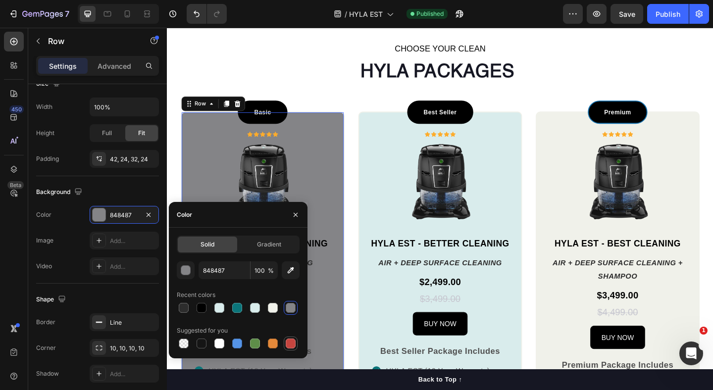
click at [287, 346] on div at bounding box center [291, 344] width 10 height 10
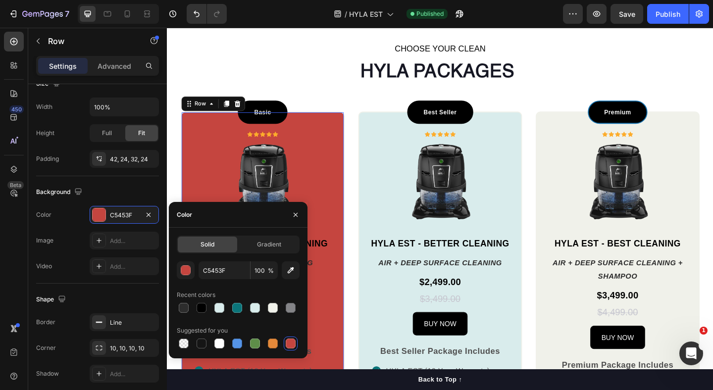
drag, startPoint x: 268, startPoint y: 346, endPoint x: 263, endPoint y: 346, distance: 5.4
click at [268, 347] on div at bounding box center [273, 344] width 10 height 10
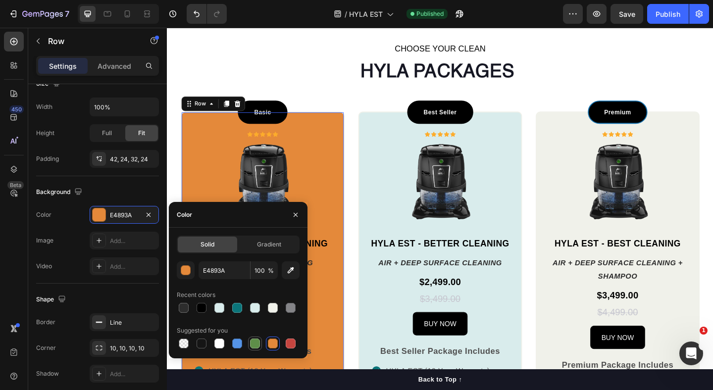
click at [253, 343] on div at bounding box center [255, 344] width 10 height 10
type input "5E8E49"
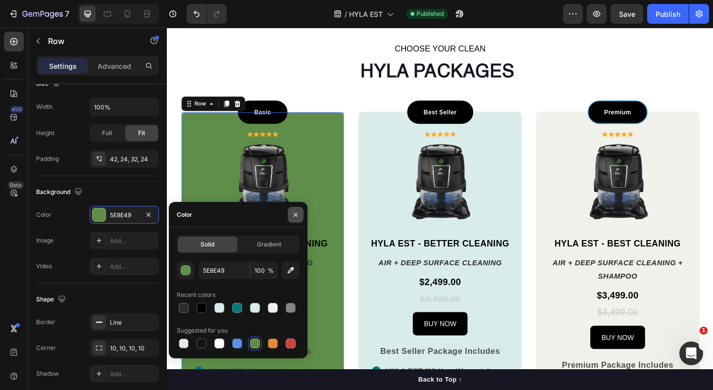
click at [291, 211] on button "button" at bounding box center [296, 215] width 16 height 16
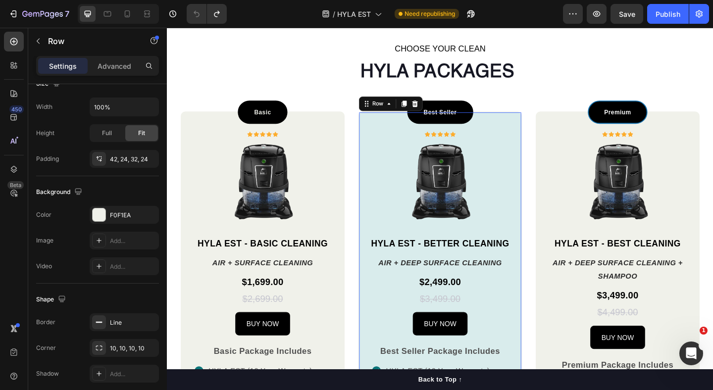
click at [103, 203] on div "Background The changes might be hidden by the video. Color D9ECEC Image Add... …" at bounding box center [97, 229] width 123 height 107
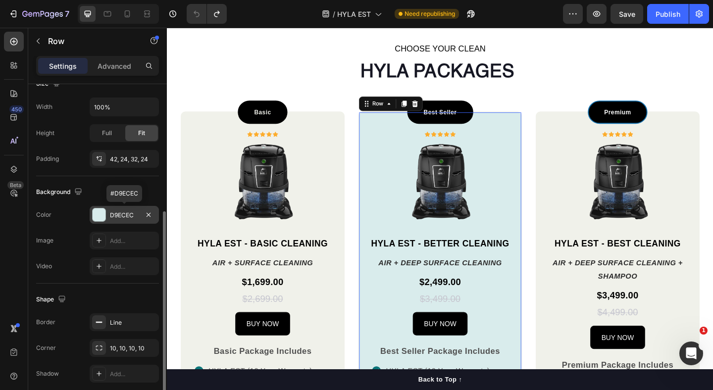
click at [109, 212] on div "D9ECEC" at bounding box center [124, 215] width 69 height 18
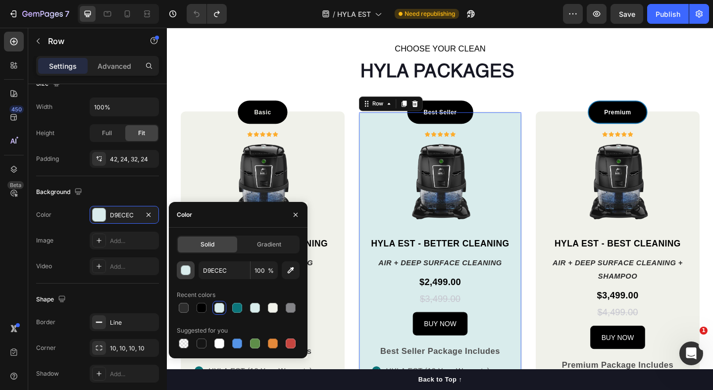
click at [188, 271] on div "button" at bounding box center [186, 271] width 10 height 10
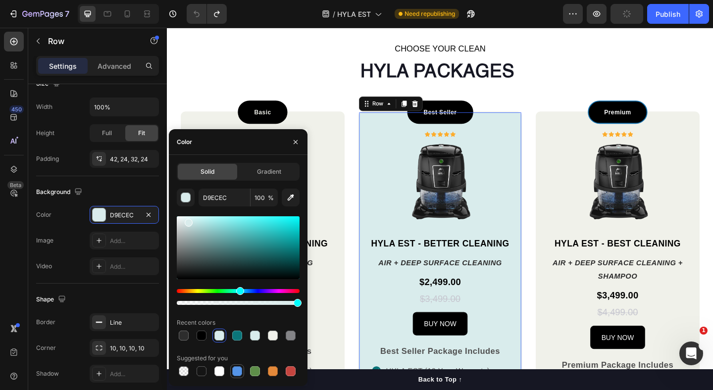
click at [236, 369] on div at bounding box center [237, 371] width 10 height 10
type input "5594E7"
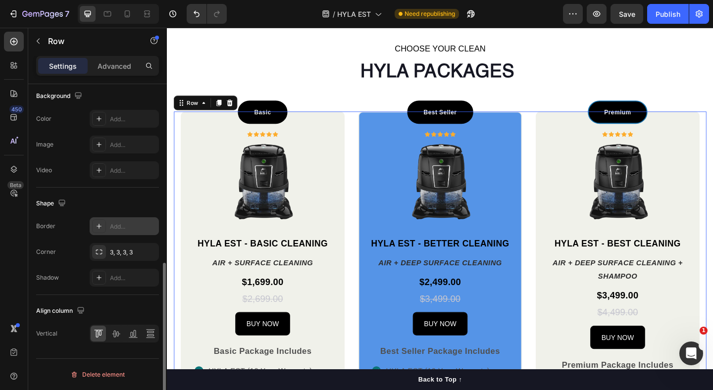
scroll to position [302, 0]
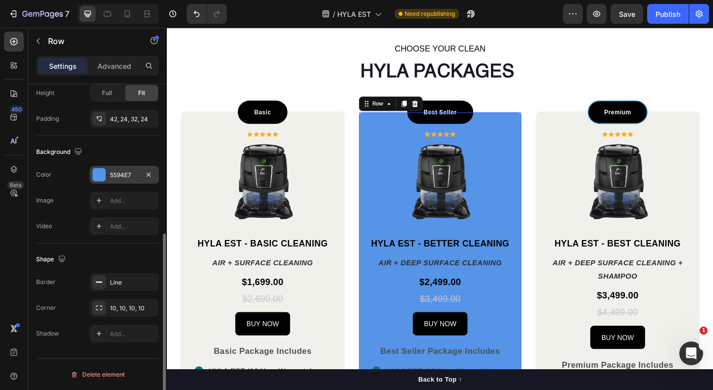
click at [110, 171] on div "5594E7" at bounding box center [124, 175] width 29 height 9
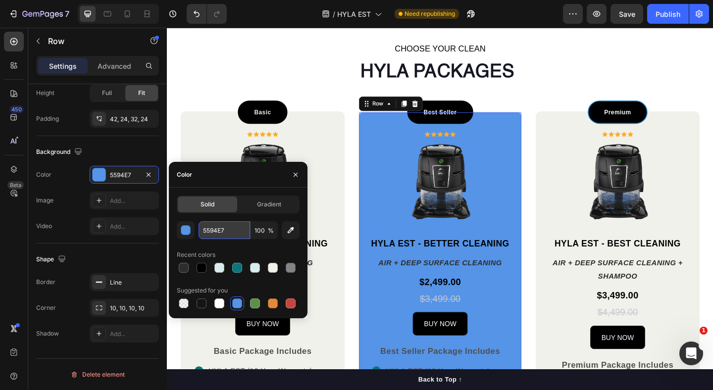
click at [214, 232] on input "5594E7" at bounding box center [223, 230] width 51 height 18
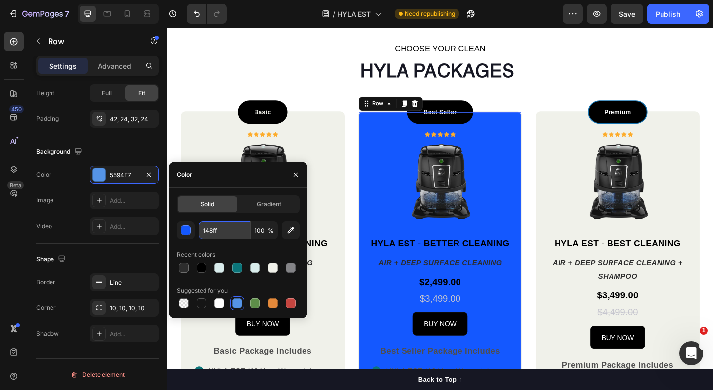
click at [204, 231] on input "148ff" at bounding box center [223, 230] width 51 height 18
type input "1f48ff"
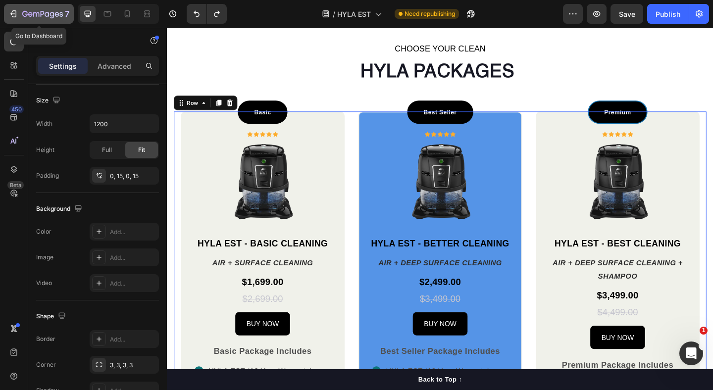
click at [26, 21] on button "7" at bounding box center [39, 14] width 70 height 20
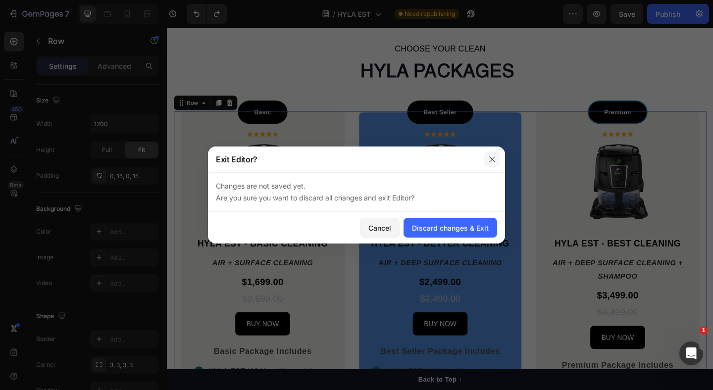
click at [490, 162] on icon "button" at bounding box center [492, 159] width 8 height 8
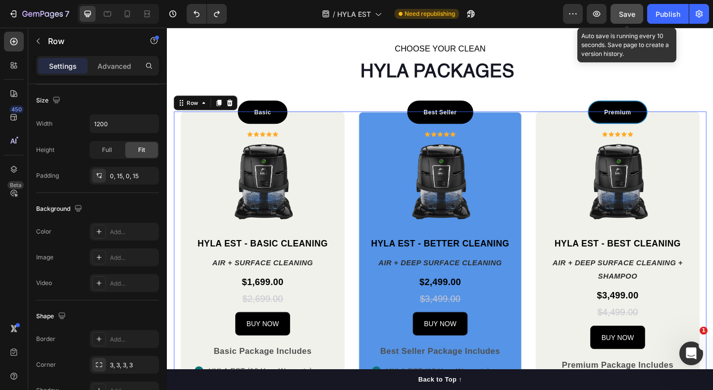
click at [627, 13] on span "Save" at bounding box center [627, 14] width 16 height 8
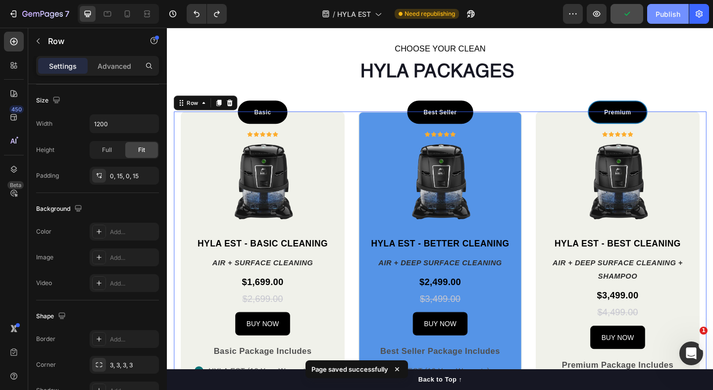
click at [676, 14] on div "Publish" at bounding box center [667, 14] width 25 height 10
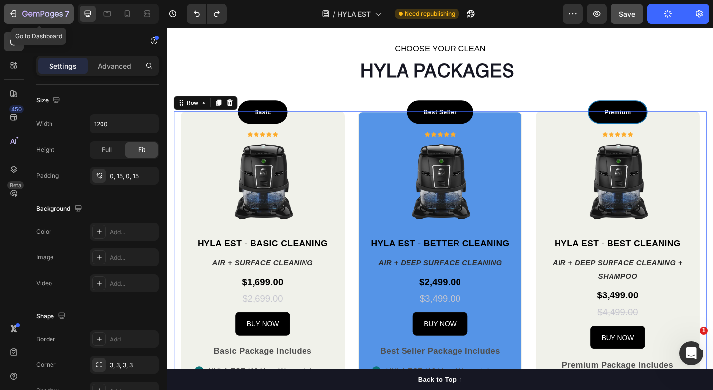
click at [55, 11] on icon "button" at bounding box center [42, 14] width 41 height 8
